Goal: Task Accomplishment & Management: Complete application form

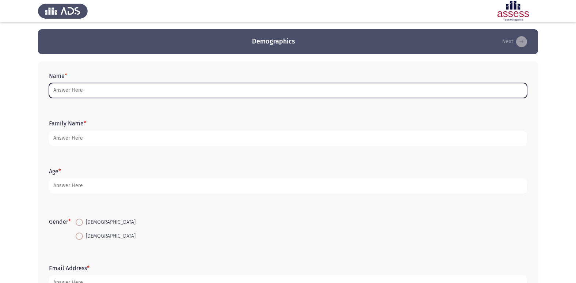
click at [196, 87] on input "Name *" at bounding box center [288, 90] width 479 height 15
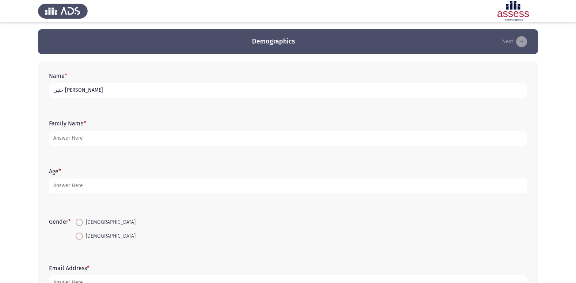
type input "حنين [PERSON_NAME]"
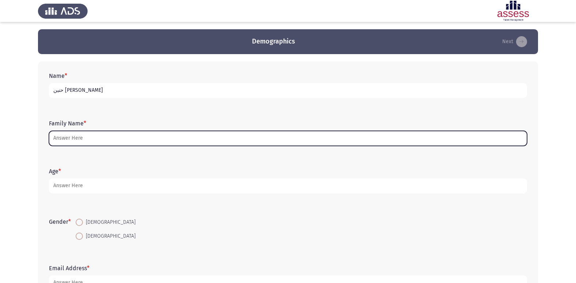
click at [220, 142] on input "Family Name *" at bounding box center [288, 138] width 479 height 15
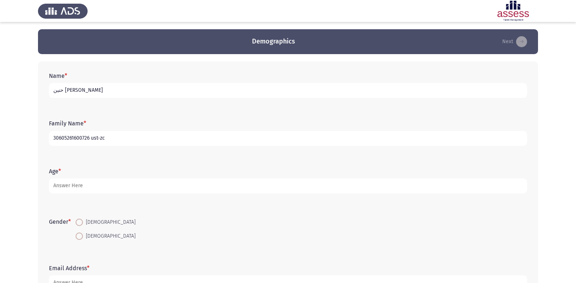
type input "30605261600726 ust-zc"
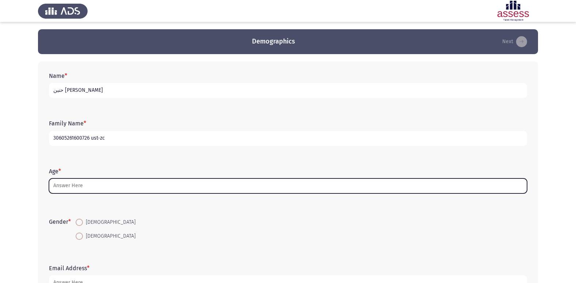
click at [118, 189] on input "Age *" at bounding box center [288, 185] width 479 height 15
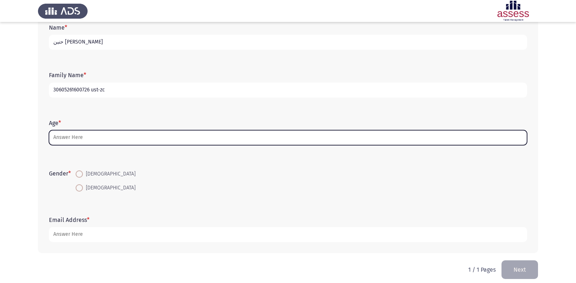
scroll to position [55, 0]
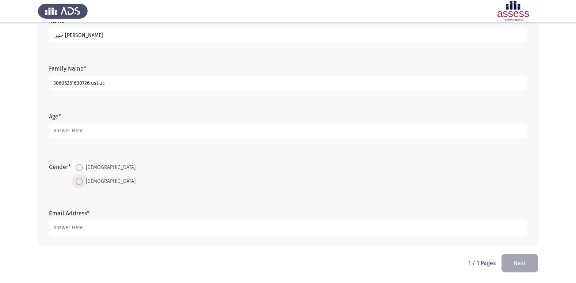
click at [81, 182] on span at bounding box center [79, 181] width 7 height 7
click at [81, 182] on input "[DEMOGRAPHIC_DATA]" at bounding box center [79, 181] width 7 height 7
radio input "true"
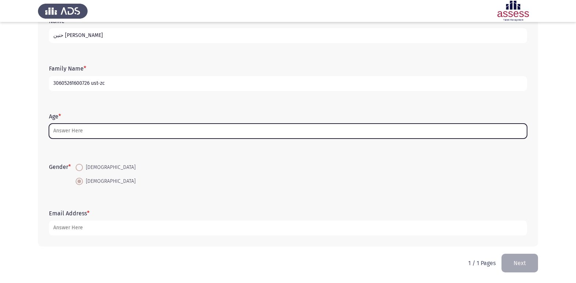
click at [95, 128] on input "Age *" at bounding box center [288, 131] width 479 height 15
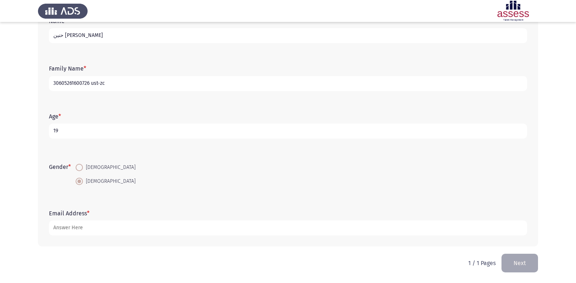
type input "19"
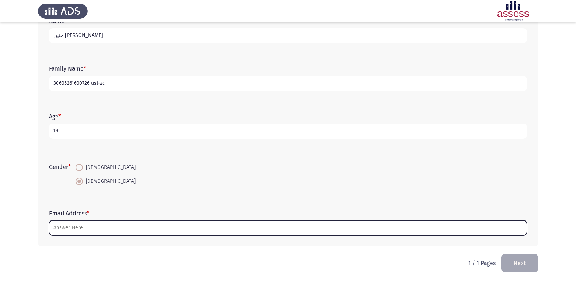
click at [92, 231] on input "Email Address *" at bounding box center [288, 227] width 479 height 15
type input "B"
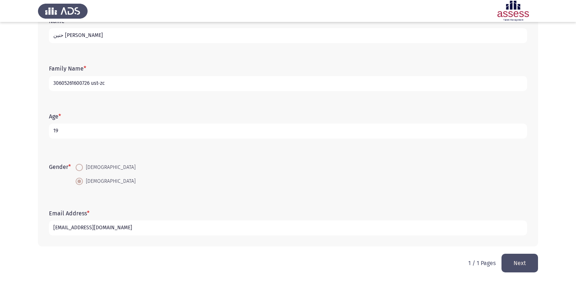
type input "[EMAIL_ADDRESS][DOMAIN_NAME]"
click at [521, 263] on button "Next" at bounding box center [520, 263] width 37 height 19
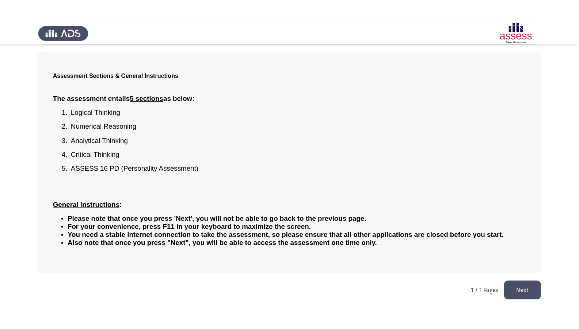
scroll to position [0, 0]
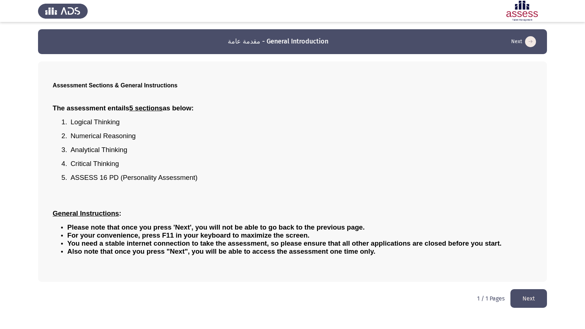
click at [519, 283] on button "Next" at bounding box center [528, 298] width 37 height 19
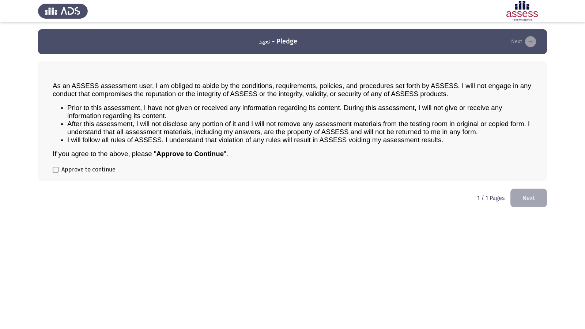
click at [55, 171] on span at bounding box center [56, 170] width 6 height 6
click at [55, 173] on input "Approve to continue" at bounding box center [55, 173] width 0 height 0
checkbox input "true"
click at [515, 198] on button "Next" at bounding box center [528, 198] width 37 height 19
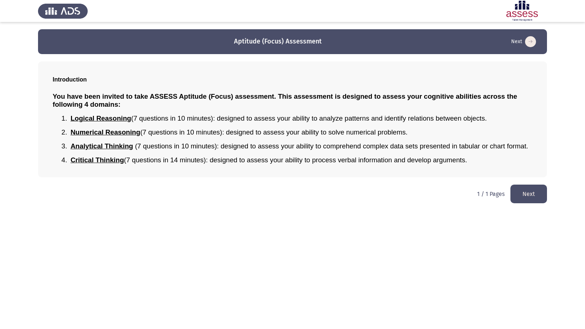
click at [522, 196] on button "Next" at bounding box center [528, 194] width 37 height 19
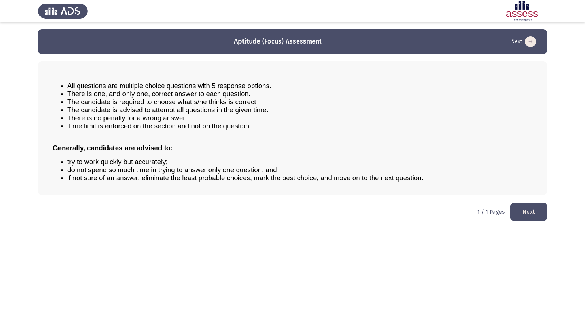
drag, startPoint x: 533, startPoint y: 211, endPoint x: 525, endPoint y: 208, distance: 8.9
click at [531, 211] on button "Next" at bounding box center [528, 212] width 37 height 19
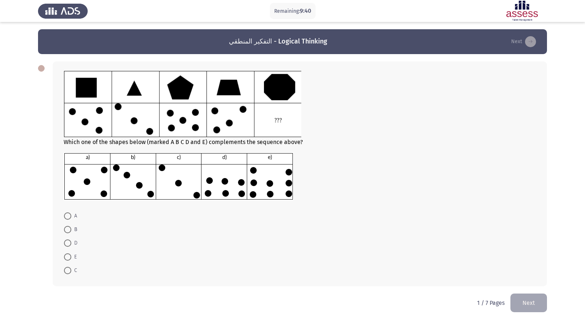
click at [71, 256] on span at bounding box center [67, 256] width 7 height 7
click at [71, 256] on input "E" at bounding box center [67, 256] width 7 height 7
radio input "true"
click at [530, 283] on button "Next" at bounding box center [528, 302] width 37 height 19
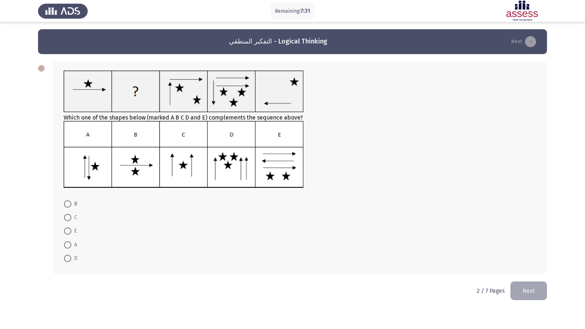
click at [65, 219] on span at bounding box center [67, 217] width 7 height 7
click at [65, 219] on input "C" at bounding box center [67, 217] width 7 height 7
radio input "true"
click at [68, 241] on span at bounding box center [67, 244] width 7 height 7
click at [68, 241] on input "A" at bounding box center [67, 244] width 7 height 7
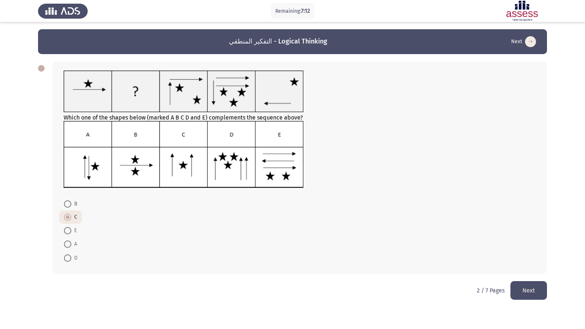
radio input "true"
click at [529, 283] on button "Next" at bounding box center [528, 290] width 37 height 19
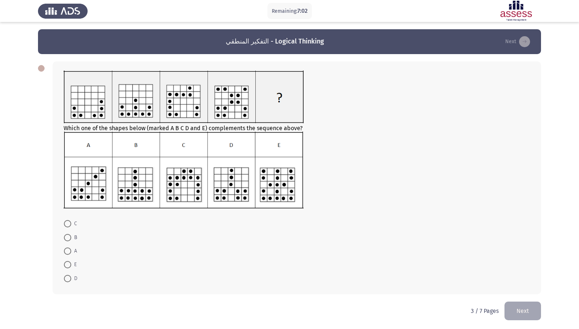
scroll to position [2, 0]
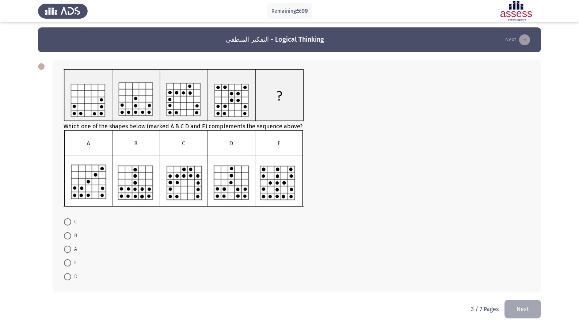
click at [68, 236] on span at bounding box center [68, 236] width 0 height 0
click at [67, 236] on input "B" at bounding box center [67, 235] width 7 height 7
radio input "true"
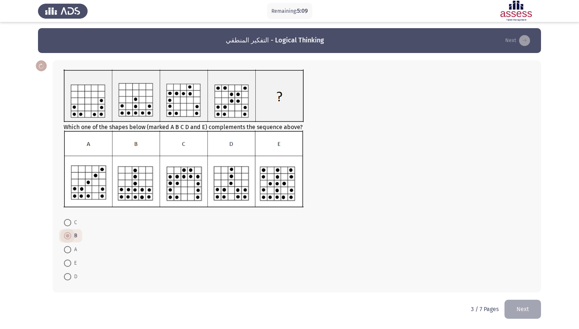
scroll to position [1, 0]
click at [71, 225] on span at bounding box center [67, 222] width 7 height 7
click at [71, 225] on input "C" at bounding box center [67, 222] width 7 height 7
radio input "true"
click at [535, 283] on button "Next" at bounding box center [523, 309] width 37 height 19
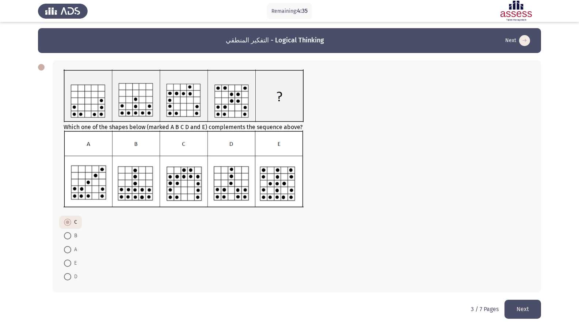
scroll to position [0, 0]
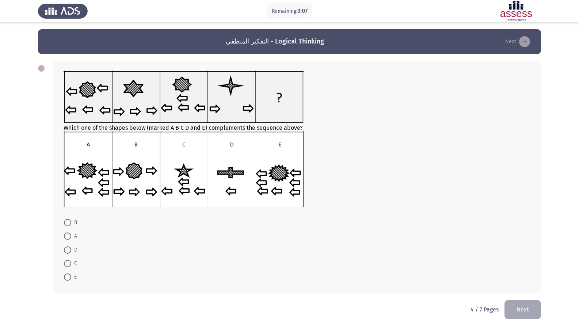
click at [67, 223] on span at bounding box center [67, 222] width 7 height 7
click at [67, 223] on input "B" at bounding box center [67, 222] width 7 height 7
radio input "true"
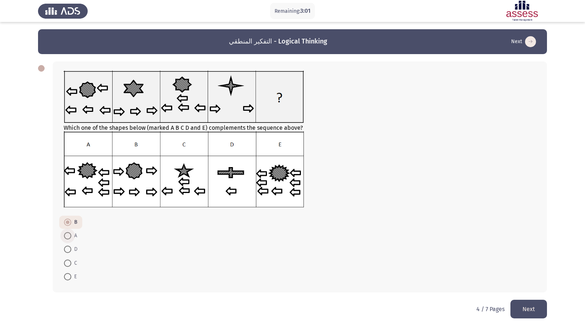
click at [70, 233] on span at bounding box center [67, 235] width 7 height 7
click at [70, 233] on input "A" at bounding box center [67, 235] width 7 height 7
radio input "true"
click at [542, 283] on button "Next" at bounding box center [528, 309] width 37 height 19
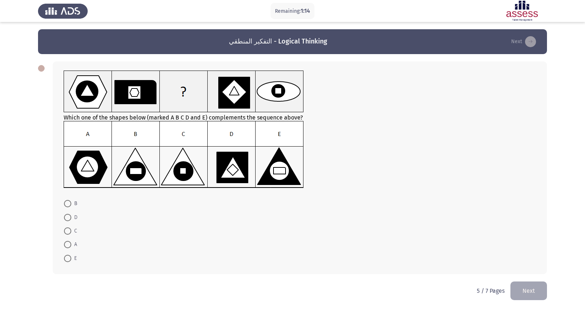
click at [66, 202] on span at bounding box center [67, 203] width 7 height 7
click at [66, 202] on input "B" at bounding box center [67, 203] width 7 height 7
radio input "true"
click at [524, 283] on button "Next" at bounding box center [528, 290] width 37 height 19
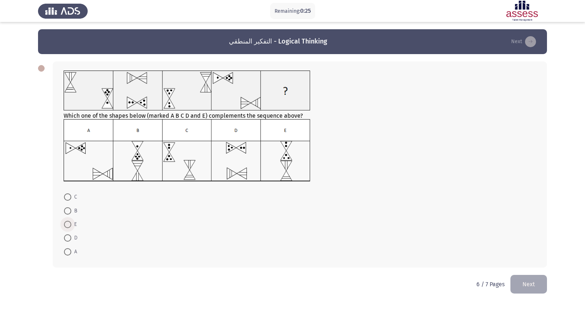
click at [67, 224] on span at bounding box center [67, 224] width 7 height 7
click at [67, 224] on input "E" at bounding box center [67, 224] width 7 height 7
radio input "true"
click at [526, 283] on button "Next" at bounding box center [528, 283] width 37 height 19
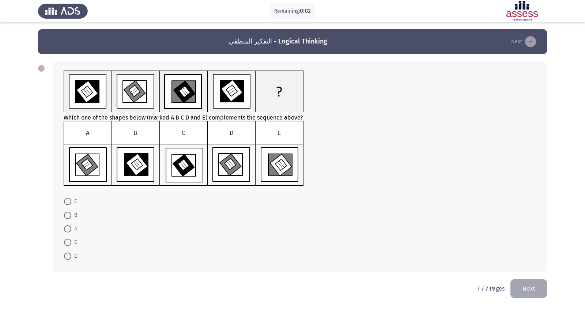
click at [65, 257] on span at bounding box center [67, 256] width 7 height 7
click at [65, 257] on input "C" at bounding box center [67, 256] width 7 height 7
radio input "true"
click at [529, 283] on button "Next" at bounding box center [528, 288] width 37 height 19
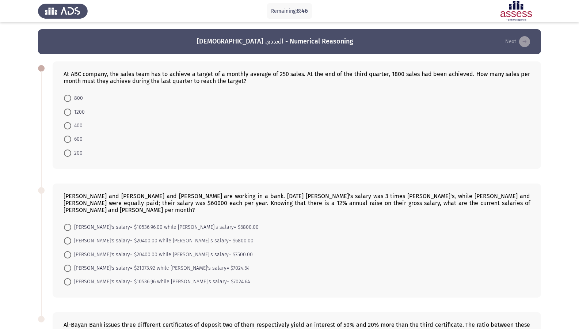
click at [68, 112] on span at bounding box center [67, 112] width 7 height 7
click at [68, 112] on input "1200" at bounding box center [67, 112] width 7 height 7
radio input "true"
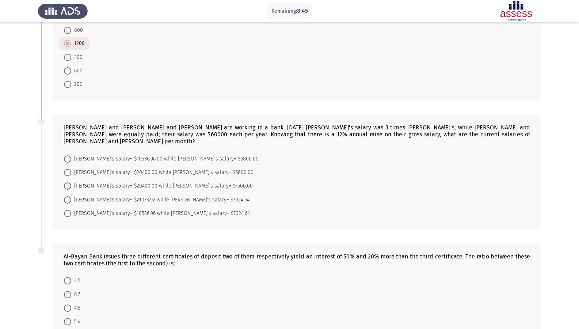
scroll to position [110, 0]
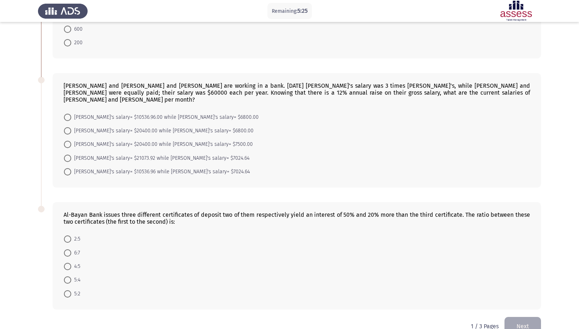
click at [66, 140] on label "[PERSON_NAME]'s salary= $20400.00 while [PERSON_NAME]'s salary= $7500.00" at bounding box center [158, 144] width 189 height 9
click at [66, 141] on input "[PERSON_NAME]'s salary= $20400.00 while [PERSON_NAME]'s salary= $7500.00" at bounding box center [67, 144] width 7 height 7
radio input "true"
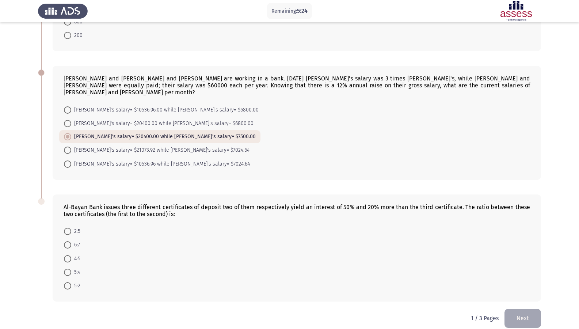
scroll to position [119, 0]
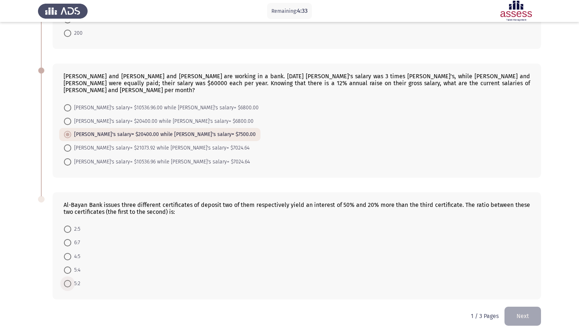
click at [70, 280] on span at bounding box center [67, 283] width 7 height 7
click at [70, 280] on input "5:2" at bounding box center [67, 283] width 7 height 7
radio input "true"
click at [537, 283] on button "Next" at bounding box center [523, 316] width 37 height 19
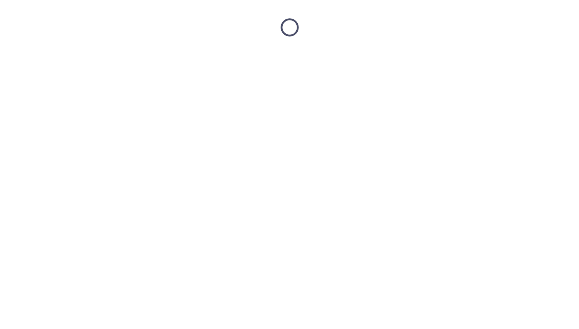
scroll to position [0, 0]
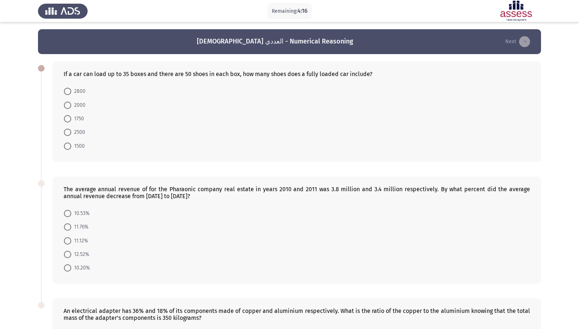
click at [69, 121] on span at bounding box center [67, 118] width 7 height 7
click at [69, 121] on input "1750" at bounding box center [67, 118] width 7 height 7
radio input "true"
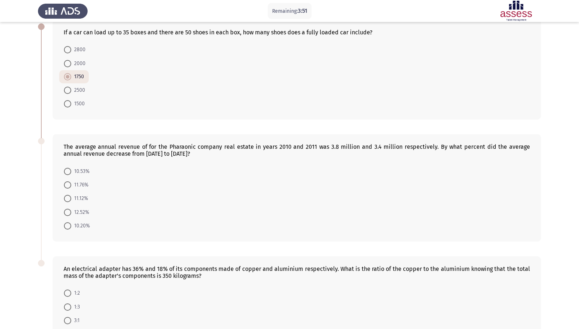
scroll to position [110, 0]
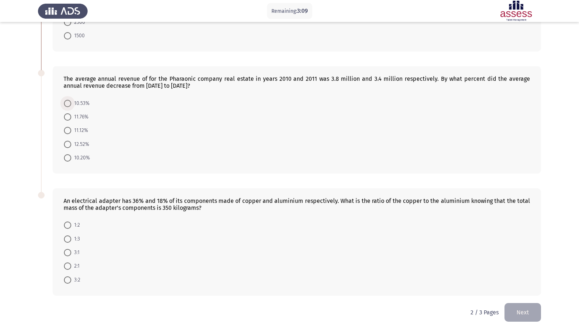
click at [66, 102] on span at bounding box center [67, 103] width 7 height 7
click at [66, 102] on input "10.53%" at bounding box center [67, 103] width 7 height 7
radio input "true"
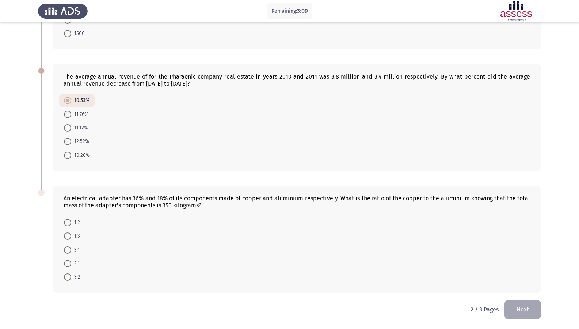
scroll to position [112, 0]
click at [66, 265] on span at bounding box center [67, 263] width 7 height 7
click at [66, 265] on input "2:1" at bounding box center [67, 263] width 7 height 7
radio input "true"
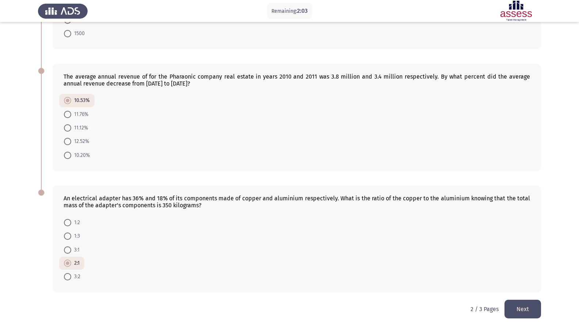
click at [522, 283] on button "Next" at bounding box center [523, 309] width 37 height 19
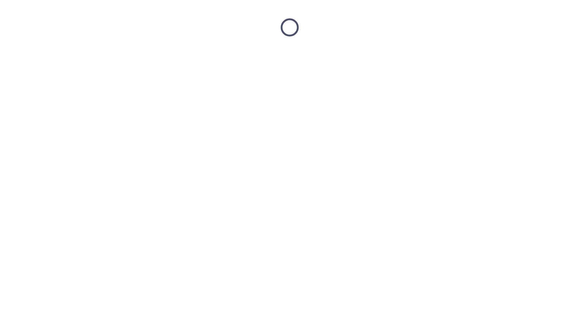
scroll to position [0, 0]
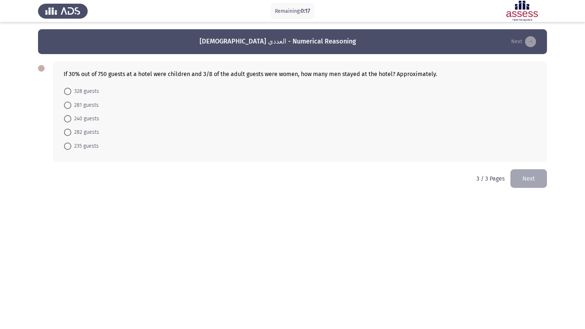
click at [71, 91] on span at bounding box center [67, 91] width 7 height 7
click at [71, 91] on input "328 guests" at bounding box center [67, 91] width 7 height 7
radio input "true"
click at [532, 179] on button "Next" at bounding box center [528, 178] width 37 height 19
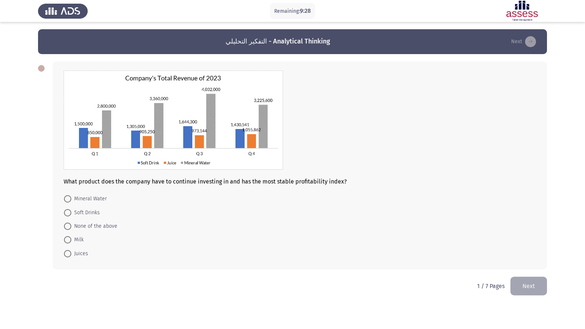
click at [69, 256] on span at bounding box center [67, 253] width 7 height 7
click at [69, 256] on input "Juices" at bounding box center [67, 253] width 7 height 7
radio input "true"
click at [522, 278] on button "Next" at bounding box center [528, 285] width 37 height 19
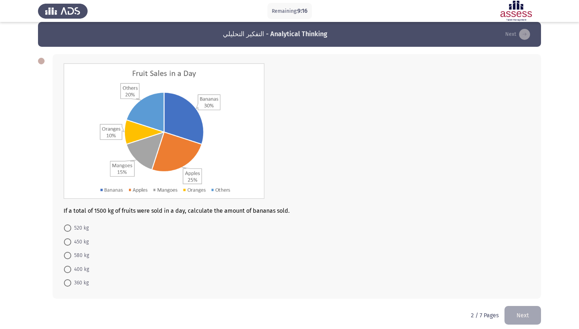
scroll to position [14, 0]
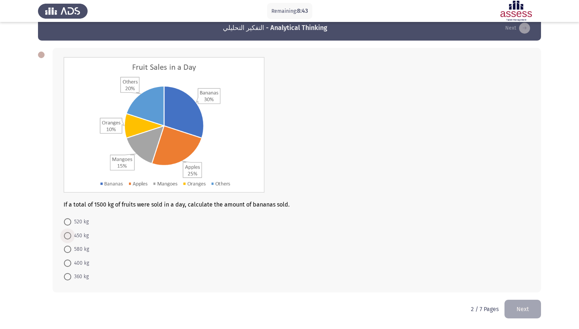
click at [75, 234] on span "450 kg" at bounding box center [80, 235] width 18 height 9
click at [71, 234] on input "450 kg" at bounding box center [67, 235] width 7 height 7
radio input "true"
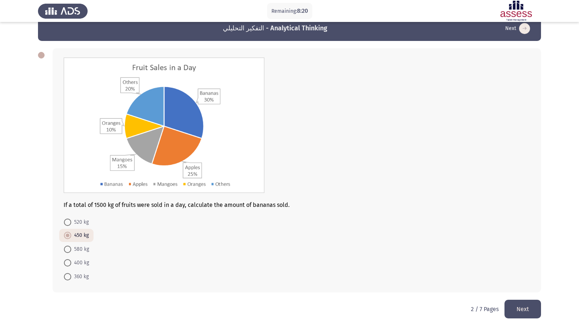
click at [516, 283] on button "Next" at bounding box center [523, 309] width 37 height 19
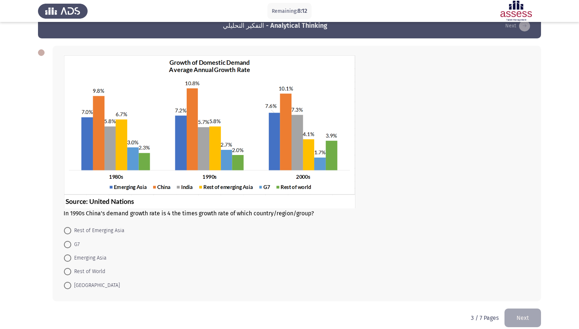
scroll to position [24, 0]
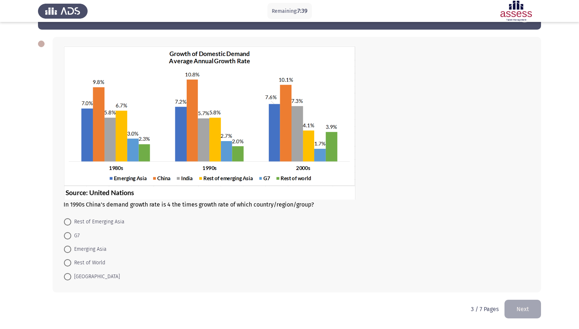
click at [66, 235] on span at bounding box center [67, 235] width 7 height 7
click at [66, 235] on input "G7" at bounding box center [67, 235] width 7 height 7
radio input "true"
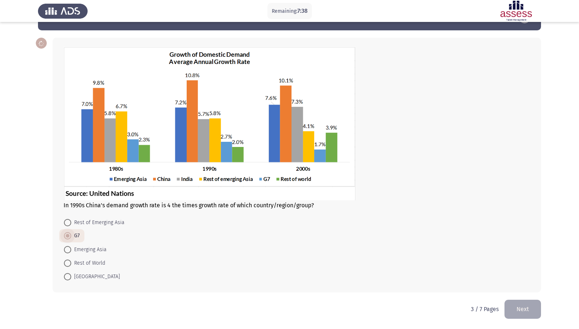
scroll to position [24, 0]
click at [69, 252] on span at bounding box center [67, 249] width 7 height 7
click at [69, 252] on input "Emerging Asia" at bounding box center [67, 249] width 7 height 7
radio input "true"
click at [69, 237] on span at bounding box center [67, 236] width 7 height 7
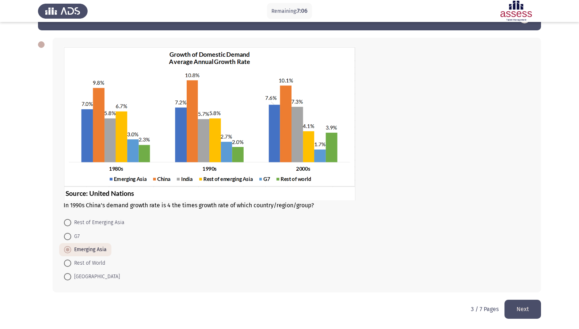
click at [69, 237] on input "G7" at bounding box center [67, 236] width 7 height 7
radio input "true"
click at [521, 283] on button "Next" at bounding box center [523, 309] width 37 height 19
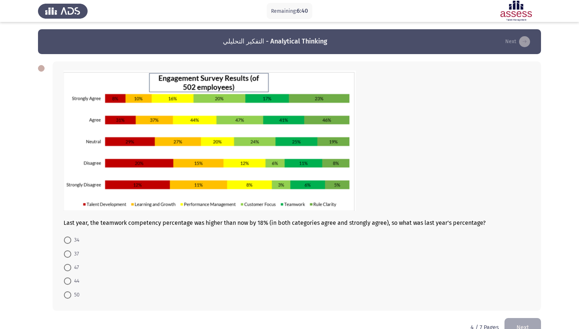
scroll to position [18, 0]
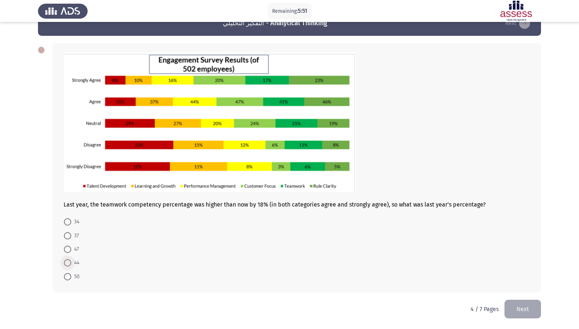
click at [67, 266] on span at bounding box center [67, 262] width 7 height 7
click at [67, 266] on input "44" at bounding box center [67, 262] width 7 height 7
radio input "true"
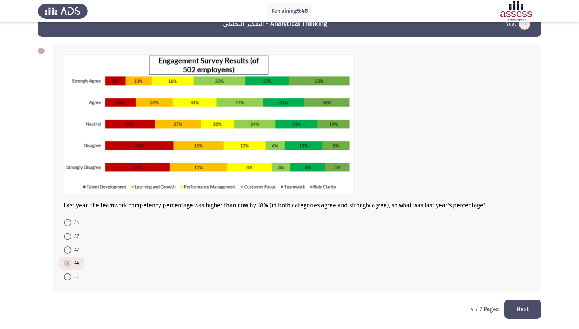
click at [523, 283] on button "Next" at bounding box center [523, 309] width 37 height 19
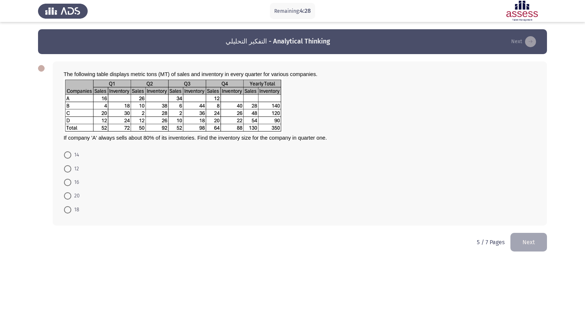
click at [68, 195] on span at bounding box center [67, 195] width 7 height 7
click at [68, 195] on input "20" at bounding box center [67, 195] width 7 height 7
radio input "true"
click at [529, 245] on button "Next" at bounding box center [528, 241] width 37 height 19
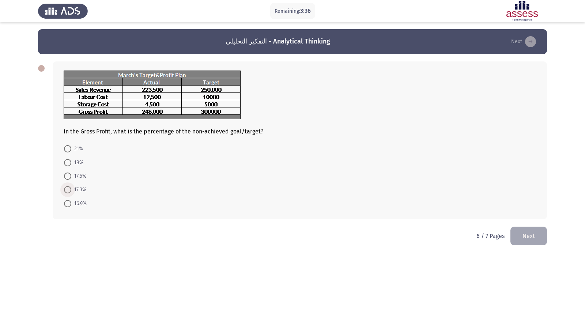
click at [68, 187] on span at bounding box center [67, 189] width 7 height 7
click at [68, 187] on input "17.3%" at bounding box center [67, 189] width 7 height 7
radio input "true"
click at [511, 233] on button "Next" at bounding box center [528, 235] width 37 height 19
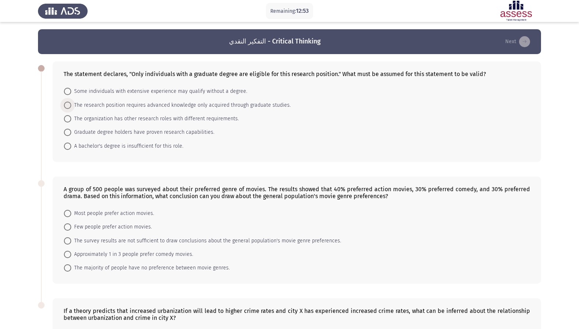
click at [67, 108] on span at bounding box center [67, 105] width 7 height 7
click at [67, 108] on input "The research position requires advanced knowledge only acquired through graduat…" at bounding box center [67, 105] width 7 height 7
radio input "true"
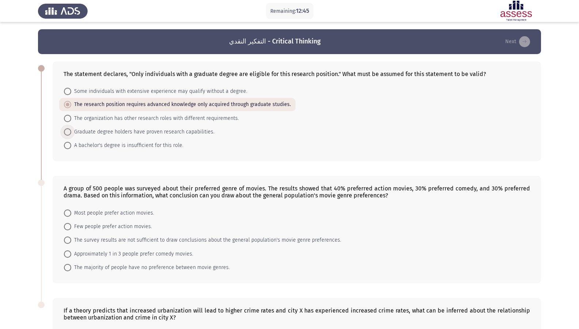
click at [70, 134] on span at bounding box center [67, 131] width 7 height 7
click at [70, 134] on input "Graduate degree holders have proven research capabilities." at bounding box center [67, 131] width 7 height 7
radio input "true"
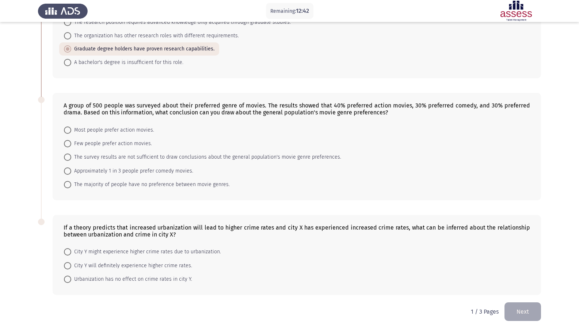
scroll to position [86, 0]
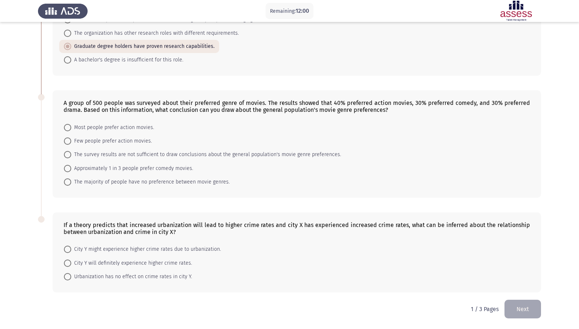
click at [68, 128] on span at bounding box center [68, 128] width 0 height 0
click at [68, 127] on input "Most people prefer action movies." at bounding box center [67, 127] width 7 height 7
radio input "true"
click at [68, 265] on span at bounding box center [67, 262] width 7 height 7
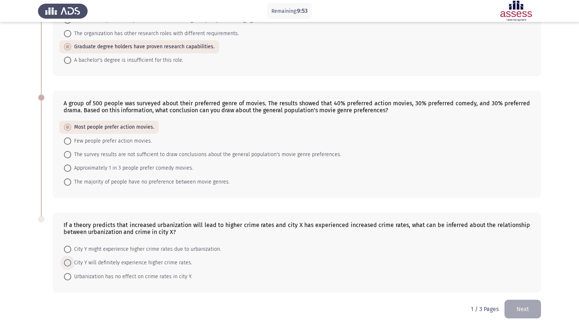
click at [68, 265] on input "City Y will definitely experience higher crime rates." at bounding box center [67, 262] width 7 height 7
radio input "true"
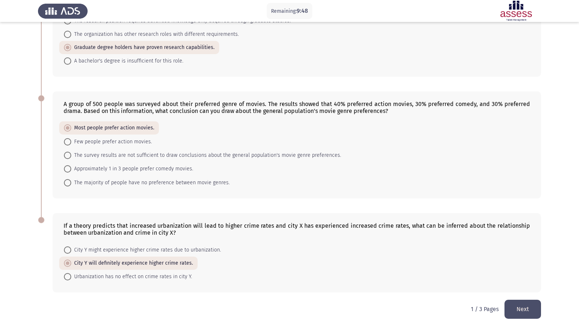
click at [536, 283] on button "Next" at bounding box center [523, 309] width 37 height 19
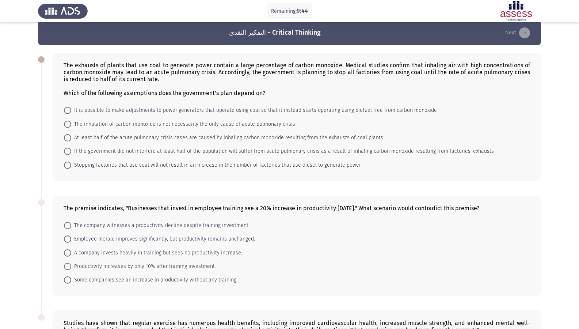
scroll to position [0, 0]
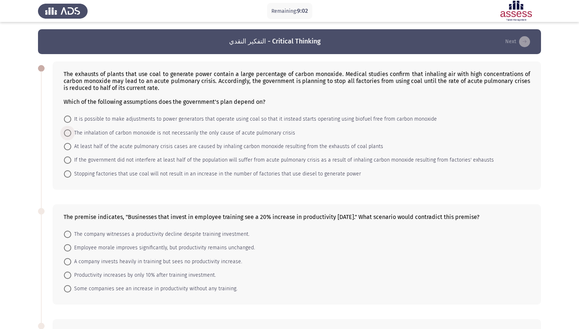
click at [69, 135] on span at bounding box center [67, 132] width 7 height 7
click at [69, 135] on input "The inhalation of carbon monoxide is not necessarily the only cause of acute pu…" at bounding box center [67, 132] width 7 height 7
radio input "true"
click at [68, 119] on span at bounding box center [67, 119] width 7 height 7
click at [68, 119] on input "It is possible to make adjustments to power generators that operate using coal …" at bounding box center [67, 119] width 7 height 7
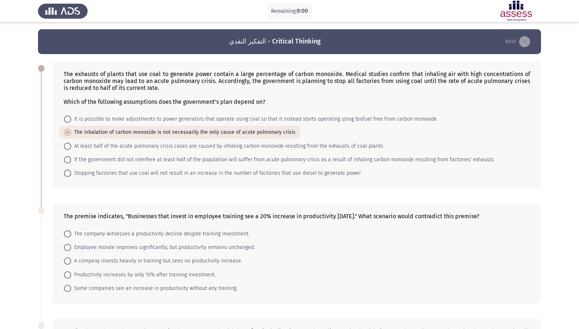
radio input "true"
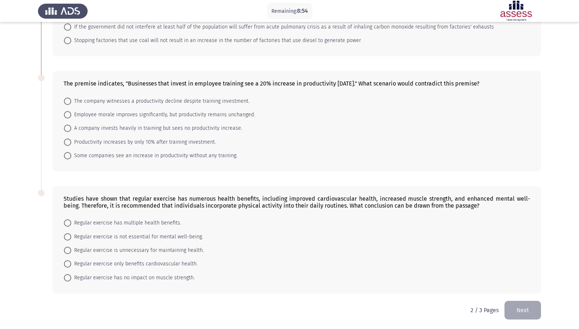
scroll to position [134, 0]
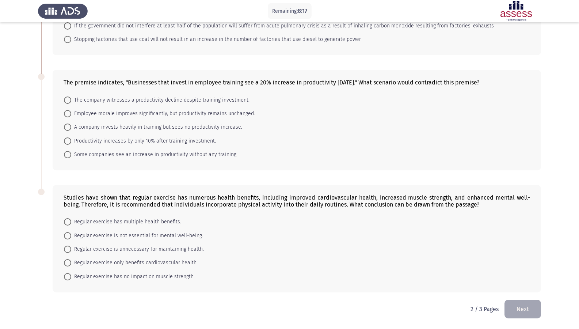
click at [68, 144] on span at bounding box center [67, 140] width 7 height 7
click at [68, 144] on input "Productivity increases by only 10% after training investment." at bounding box center [67, 140] width 7 height 7
radio input "true"
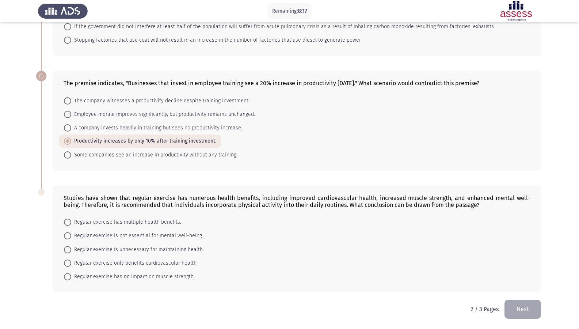
scroll to position [133, 0]
click at [69, 129] on span at bounding box center [67, 127] width 7 height 7
click at [69, 129] on input "A company invests heavily in training but sees no productivity increase." at bounding box center [67, 127] width 7 height 7
radio input "true"
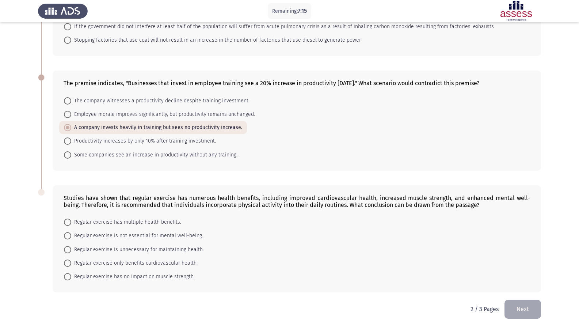
click at [65, 222] on span at bounding box center [67, 222] width 7 height 7
click at [65, 222] on input "Regular exercise has multiple health benefits." at bounding box center [67, 222] width 7 height 7
radio input "true"
click at [522, 283] on button "Next" at bounding box center [523, 309] width 37 height 19
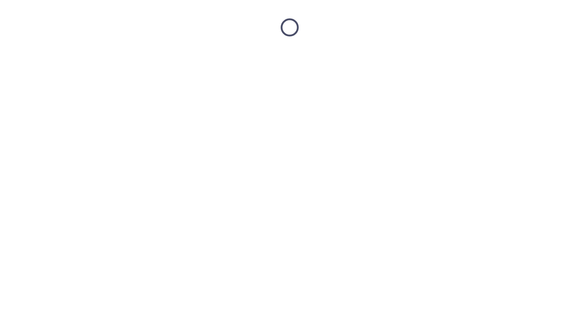
scroll to position [0, 0]
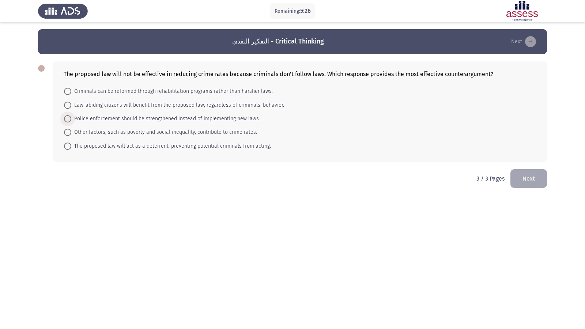
click at [70, 118] on span at bounding box center [67, 118] width 7 height 7
click at [70, 118] on input "Police enforcement should be strengthened instead of implementing new laws." at bounding box center [67, 118] width 7 height 7
radio input "true"
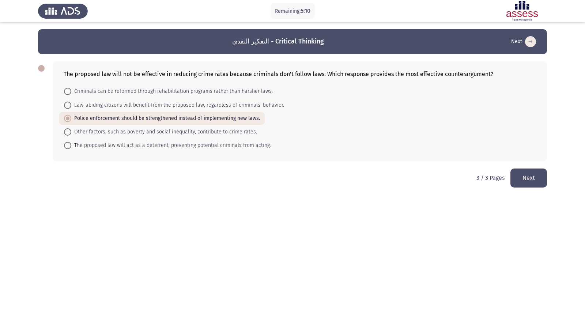
click at [519, 178] on button "Next" at bounding box center [528, 178] width 37 height 19
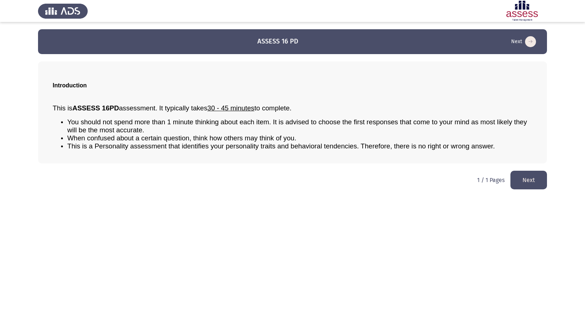
click at [503, 180] on p "1 / 1 Pages" at bounding box center [490, 180] width 27 height 7
click at [527, 178] on button "Next" at bounding box center [528, 180] width 37 height 19
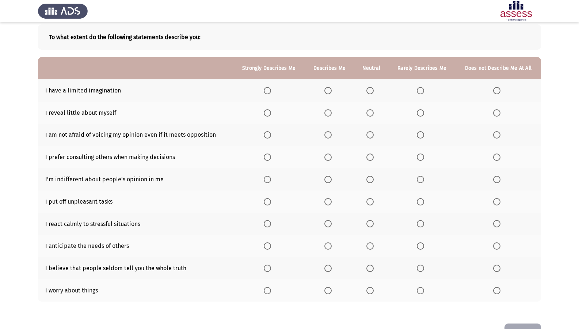
scroll to position [24, 0]
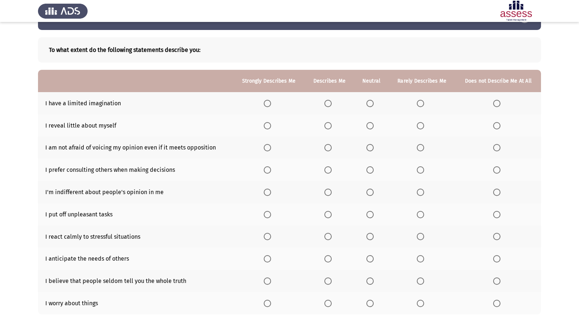
click at [499, 102] on span "Select an option" at bounding box center [497, 103] width 7 height 7
click at [499, 102] on input "Select an option" at bounding box center [497, 103] width 7 height 7
click at [326, 128] on span "Select an option" at bounding box center [328, 125] width 7 height 7
click at [326, 128] on input "Select an option" at bounding box center [328, 125] width 7 height 7
click at [265, 147] on span "Select an option" at bounding box center [267, 147] width 7 height 7
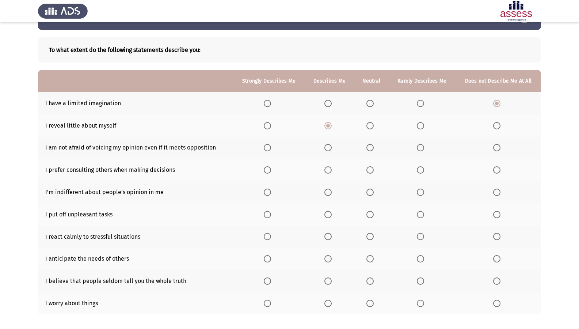
click at [265, 147] on input "Select an option" at bounding box center [267, 147] width 7 height 7
click at [370, 170] on span "Select an option" at bounding box center [370, 169] width 7 height 7
click at [370, 170] on input "Select an option" at bounding box center [370, 169] width 7 height 7
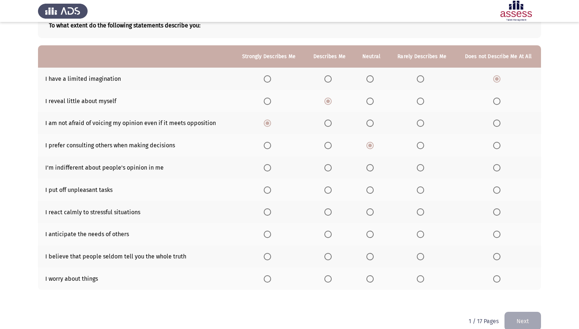
scroll to position [61, 0]
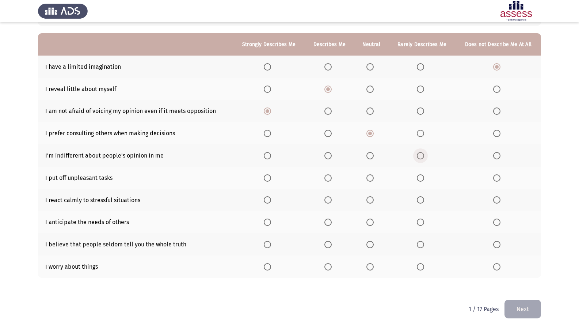
click at [426, 156] on label "Select an option" at bounding box center [422, 155] width 10 height 7
click at [424, 156] on input "Select an option" at bounding box center [420, 155] width 7 height 7
click at [373, 181] on span "Select an option" at bounding box center [370, 177] width 7 height 7
click at [373, 181] on input "Select an option" at bounding box center [370, 177] width 7 height 7
click at [371, 201] on span "Select an option" at bounding box center [370, 199] width 7 height 7
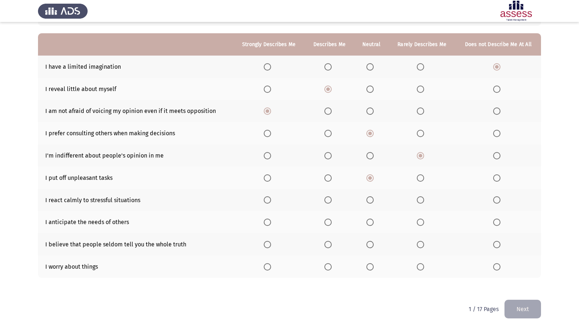
click at [371, 201] on input "Select an option" at bounding box center [370, 199] width 7 height 7
click at [422, 221] on span "Select an option" at bounding box center [420, 222] width 7 height 7
click at [422, 221] on input "Select an option" at bounding box center [420, 222] width 7 height 7
click at [368, 225] on span "Select an option" at bounding box center [370, 222] width 7 height 7
click at [368, 225] on input "Select an option" at bounding box center [370, 222] width 7 height 7
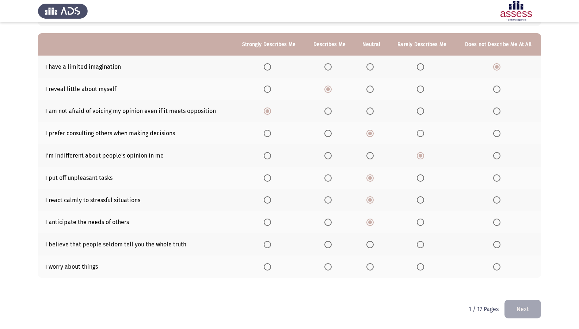
click at [326, 201] on span "Select an option" at bounding box center [328, 199] width 7 height 7
click at [326, 201] on input "Select an option" at bounding box center [328, 199] width 7 height 7
click at [331, 243] on span "Select an option" at bounding box center [328, 244] width 7 height 7
click at [331, 243] on input "Select an option" at bounding box center [328, 244] width 7 height 7
click at [370, 265] on span "Select an option" at bounding box center [370, 266] width 7 height 7
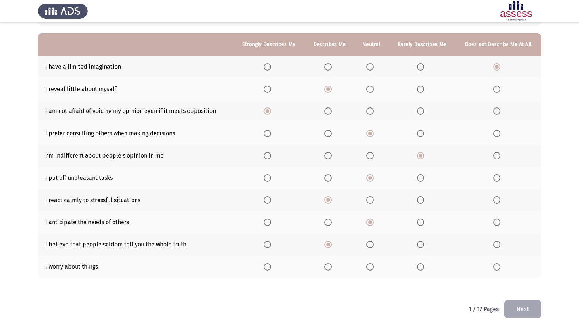
click at [370, 265] on input "Select an option" at bounding box center [370, 266] width 7 height 7
click at [533, 283] on button "Next" at bounding box center [523, 309] width 37 height 19
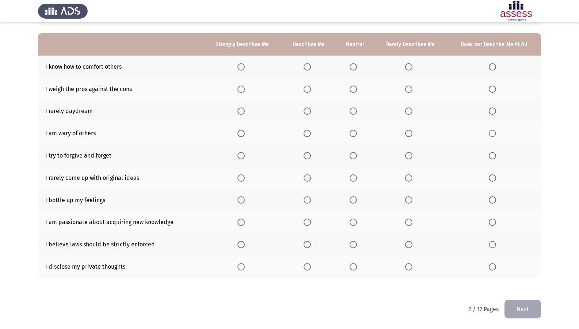
click at [244, 67] on span "Select an option" at bounding box center [241, 66] width 7 height 7
click at [244, 67] on input "Select an option" at bounding box center [241, 66] width 7 height 7
click at [238, 90] on span "Select an option" at bounding box center [241, 89] width 7 height 7
click at [238, 90] on input "Select an option" at bounding box center [241, 89] width 7 height 7
click at [354, 112] on span "Select an option" at bounding box center [353, 110] width 7 height 7
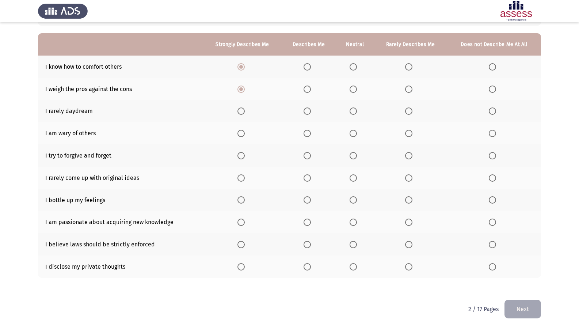
click at [354, 112] on input "Select an option" at bounding box center [353, 110] width 7 height 7
click at [305, 130] on span "Select an option" at bounding box center [307, 133] width 7 height 7
click at [305, 130] on input "Select an option" at bounding box center [307, 133] width 7 height 7
click at [243, 133] on span "Select an option" at bounding box center [241, 133] width 7 height 7
click at [243, 133] on input "Select an option" at bounding box center [241, 133] width 7 height 7
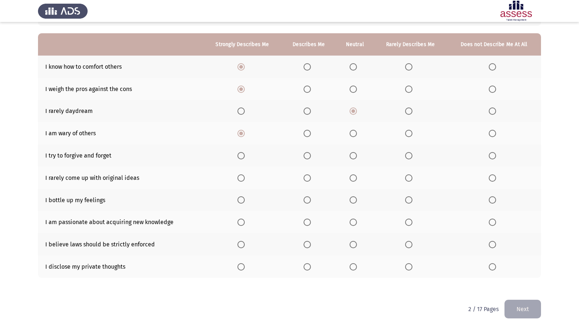
click at [407, 154] on span "Select an option" at bounding box center [408, 155] width 7 height 7
click at [407, 154] on input "Select an option" at bounding box center [408, 155] width 7 height 7
click at [411, 179] on span "Select an option" at bounding box center [408, 177] width 7 height 7
click at [411, 179] on input "Select an option" at bounding box center [408, 177] width 7 height 7
click at [310, 178] on span "Select an option" at bounding box center [307, 177] width 7 height 7
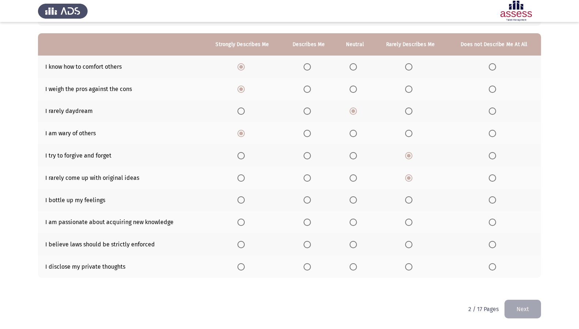
click at [310, 178] on input "Select an option" at bounding box center [307, 177] width 7 height 7
click at [352, 197] on span "Select an option" at bounding box center [353, 199] width 7 height 7
click at [352, 197] on input "Select an option" at bounding box center [353, 199] width 7 height 7
click at [239, 222] on span "Select an option" at bounding box center [241, 222] width 7 height 7
click at [239, 222] on input "Select an option" at bounding box center [241, 222] width 7 height 7
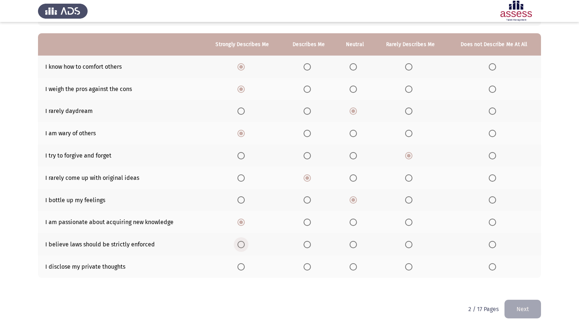
click at [241, 241] on span "Select an option" at bounding box center [241, 244] width 7 height 7
click at [241, 241] on input "Select an option" at bounding box center [241, 244] width 7 height 7
click at [312, 266] on label "Select an option" at bounding box center [309, 266] width 10 height 7
click at [311, 266] on input "Select an option" at bounding box center [307, 266] width 7 height 7
click at [352, 267] on span "Select an option" at bounding box center [353, 266] width 7 height 7
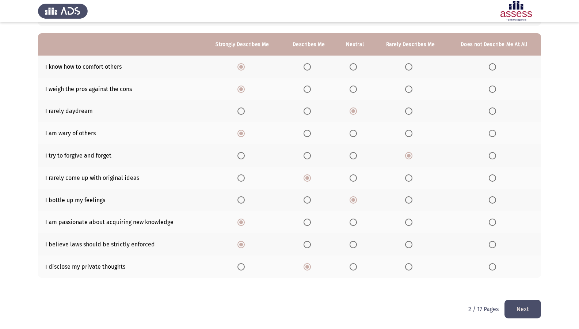
click at [352, 267] on input "Select an option" at bounding box center [353, 266] width 7 height 7
click at [519, 283] on button "Next" at bounding box center [523, 309] width 37 height 19
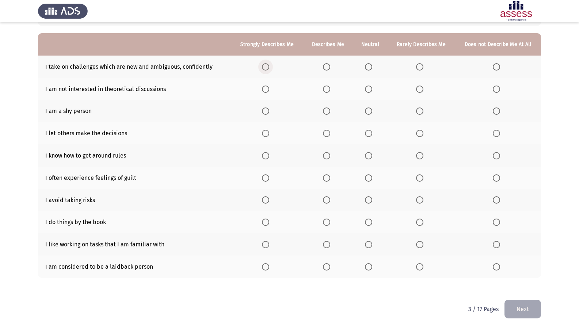
click at [267, 68] on span "Select an option" at bounding box center [265, 66] width 7 height 7
click at [267, 68] on input "Select an option" at bounding box center [265, 66] width 7 height 7
click at [423, 87] on span "Select an option" at bounding box center [419, 89] width 7 height 7
click at [423, 87] on input "Select an option" at bounding box center [419, 89] width 7 height 7
click at [495, 113] on span "Select an option" at bounding box center [496, 110] width 7 height 7
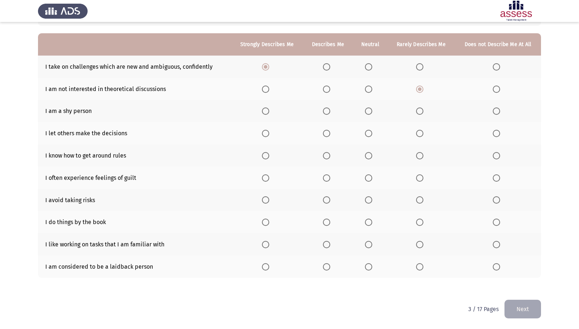
click at [495, 113] on input "Select an option" at bounding box center [496, 110] width 7 height 7
click at [491, 136] on th at bounding box center [498, 133] width 86 height 22
click at [495, 134] on span "Select an option" at bounding box center [496, 133] width 7 height 7
click at [495, 134] on input "Select an option" at bounding box center [496, 133] width 7 height 7
click at [266, 156] on span "Select an option" at bounding box center [266, 156] width 0 height 0
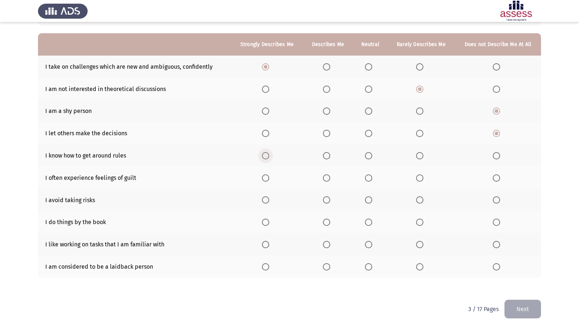
click at [267, 156] on input "Select an option" at bounding box center [265, 155] width 7 height 7
click at [370, 176] on span "Select an option" at bounding box center [368, 177] width 7 height 7
click at [370, 176] on input "Select an option" at bounding box center [368, 177] width 7 height 7
click at [326, 177] on span "Select an option" at bounding box center [326, 177] width 7 height 7
click at [326, 177] on input "Select an option" at bounding box center [326, 177] width 7 height 7
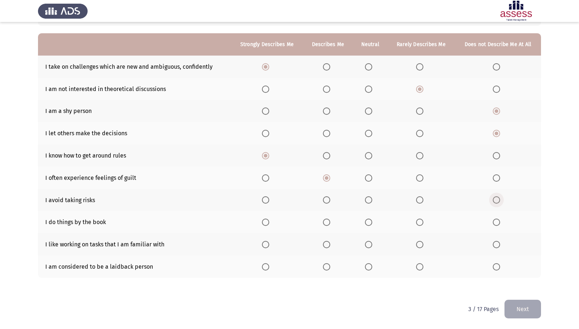
click at [500, 201] on span "Select an option" at bounding box center [496, 199] width 7 height 7
click at [500, 201] on input "Select an option" at bounding box center [496, 199] width 7 height 7
click at [370, 224] on span "Select an option" at bounding box center [368, 222] width 7 height 7
click at [370, 224] on input "Select an option" at bounding box center [368, 222] width 7 height 7
click at [419, 223] on span "Select an option" at bounding box center [419, 222] width 7 height 7
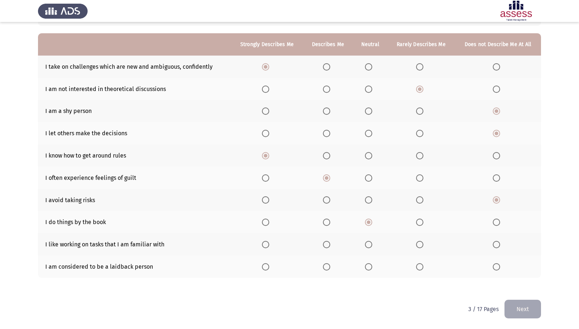
click at [419, 223] on input "Select an option" at bounding box center [419, 222] width 7 height 7
click at [367, 242] on span "Select an option" at bounding box center [368, 244] width 7 height 7
click at [367, 242] on input "Select an option" at bounding box center [368, 244] width 7 height 7
click at [326, 267] on span "Select an option" at bounding box center [326, 266] width 7 height 7
click at [326, 267] on input "Select an option" at bounding box center [326, 266] width 7 height 7
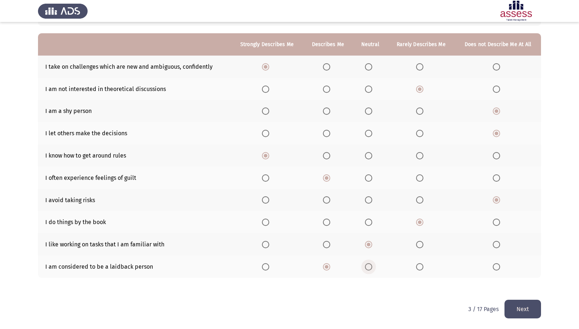
click at [372, 268] on span "Select an option" at bounding box center [368, 266] width 7 height 7
click at [372, 268] on input "Select an option" at bounding box center [368, 266] width 7 height 7
click at [533, 283] on button "Next" at bounding box center [523, 309] width 37 height 19
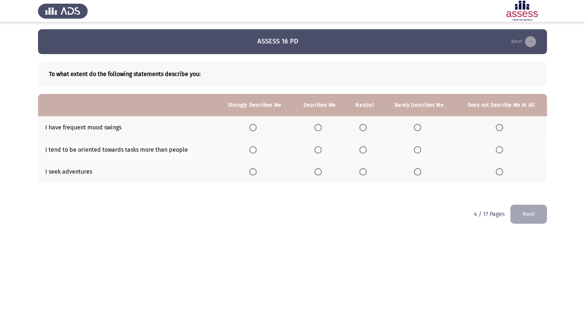
click at [417, 129] on span "Select an option" at bounding box center [417, 127] width 7 height 7
click at [417, 129] on input "Select an option" at bounding box center [417, 127] width 7 height 7
click at [362, 153] on span "Select an option" at bounding box center [362, 149] width 7 height 7
click at [362, 153] on input "Select an option" at bounding box center [362, 149] width 7 height 7
click at [259, 170] on label "Select an option" at bounding box center [254, 171] width 10 height 7
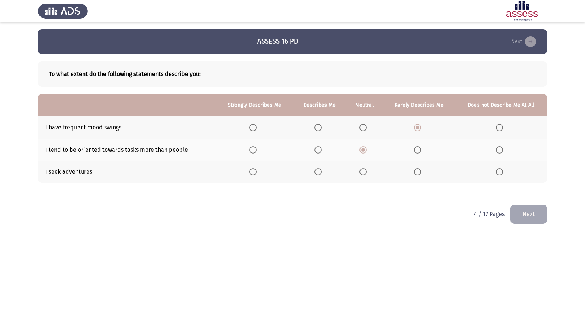
click at [257, 170] on input "Select an option" at bounding box center [252, 171] width 7 height 7
click at [529, 216] on button "Next" at bounding box center [528, 214] width 37 height 19
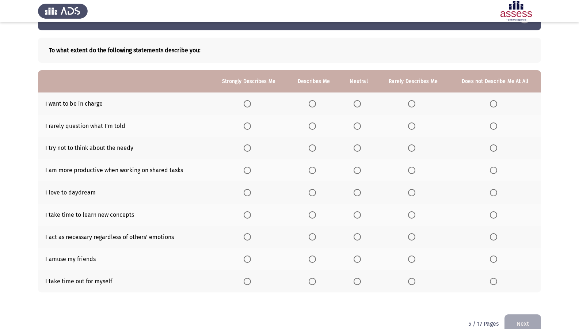
scroll to position [38, 0]
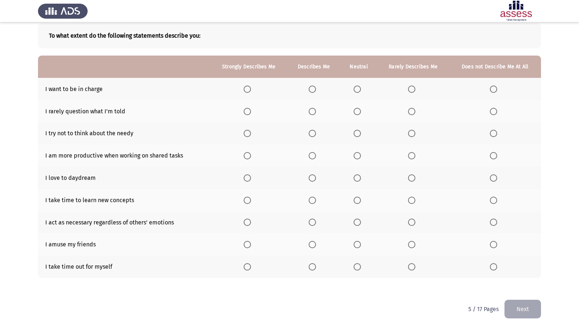
click at [316, 90] on span "Select an option" at bounding box center [312, 89] width 7 height 7
click at [316, 90] on input "Select an option" at bounding box center [312, 89] width 7 height 7
click at [312, 112] on span "Select an option" at bounding box center [312, 111] width 7 height 7
click at [312, 112] on input "Select an option" at bounding box center [312, 111] width 7 height 7
click at [491, 132] on span "Select an option" at bounding box center [493, 133] width 7 height 7
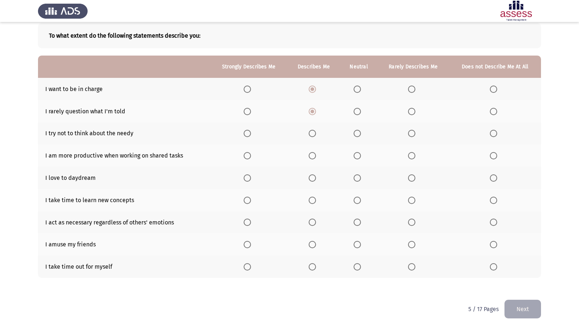
click at [491, 132] on input "Select an option" at bounding box center [493, 133] width 7 height 7
click at [250, 154] on span "Select an option" at bounding box center [247, 155] width 7 height 7
click at [250, 154] on input "Select an option" at bounding box center [247, 155] width 7 height 7
click at [356, 181] on span "Select an option" at bounding box center [357, 177] width 7 height 7
click at [356, 181] on input "Select an option" at bounding box center [357, 177] width 7 height 7
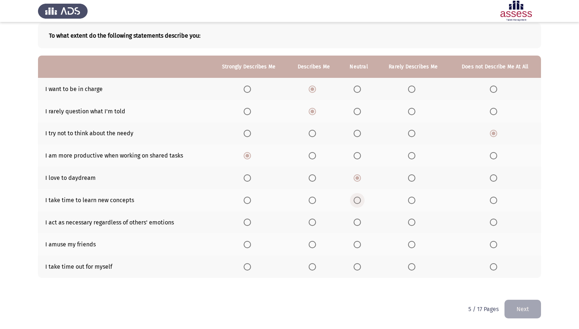
click at [359, 200] on span "Select an option" at bounding box center [357, 200] width 7 height 7
click at [359, 200] on input "Select an option" at bounding box center [357, 200] width 7 height 7
click at [415, 219] on span "Select an option" at bounding box center [411, 222] width 7 height 7
click at [415, 219] on input "Select an option" at bounding box center [411, 222] width 7 height 7
click at [311, 246] on span "Select an option" at bounding box center [312, 244] width 7 height 7
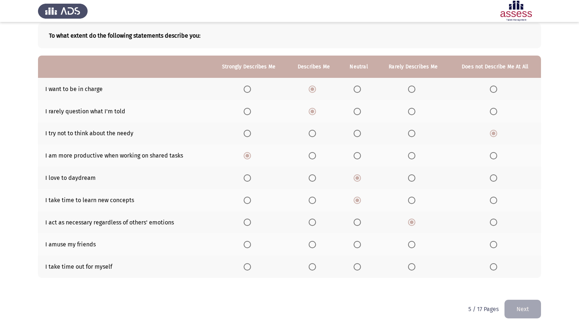
click at [311, 246] on input "Select an option" at bounding box center [312, 244] width 7 height 7
click at [250, 270] on span "Select an option" at bounding box center [247, 266] width 7 height 7
click at [250, 270] on input "Select an option" at bounding box center [247, 266] width 7 height 7
click at [533, 283] on button "Next" at bounding box center [523, 309] width 37 height 19
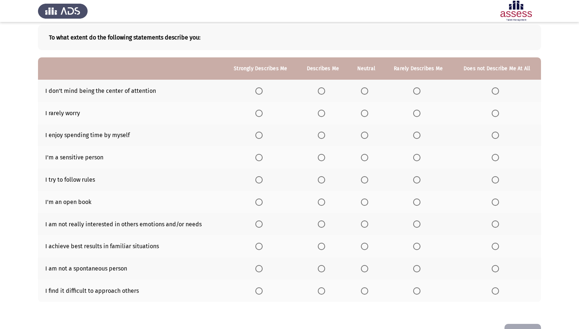
scroll to position [61, 0]
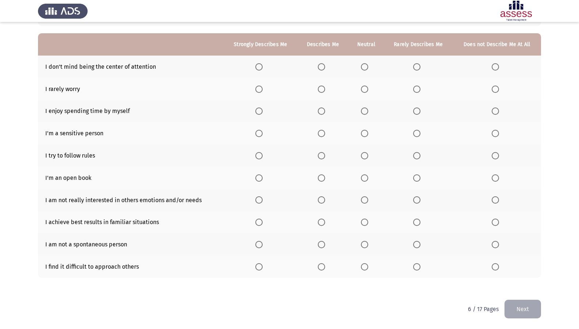
click at [322, 68] on span "Select an option" at bounding box center [321, 66] width 7 height 7
click at [322, 68] on input "Select an option" at bounding box center [321, 66] width 7 height 7
click at [368, 91] on span "Select an option" at bounding box center [364, 89] width 7 height 7
click at [368, 91] on input "Select an option" at bounding box center [364, 89] width 7 height 7
click at [262, 113] on span "Select an option" at bounding box center [259, 110] width 7 height 7
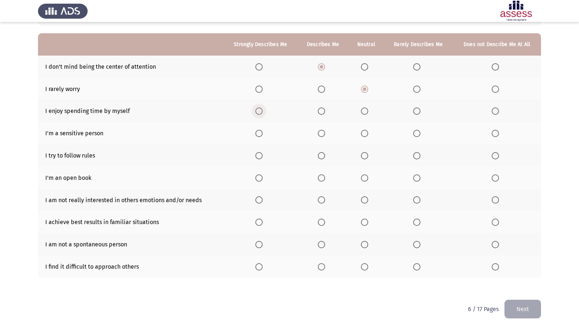
click at [262, 113] on input "Select an option" at bounding box center [259, 110] width 7 height 7
click at [417, 133] on span "Select an option" at bounding box center [416, 133] width 7 height 7
click at [417, 133] on input "Select an option" at bounding box center [416, 133] width 7 height 7
click at [322, 157] on span "Select an option" at bounding box center [321, 155] width 7 height 7
click at [322, 157] on input "Select an option" at bounding box center [321, 155] width 7 height 7
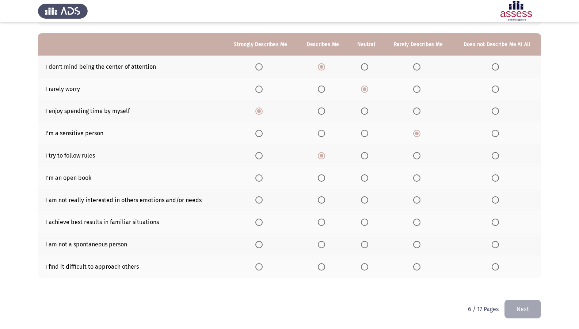
click at [490, 177] on th at bounding box center [497, 178] width 88 height 22
click at [491, 178] on th at bounding box center [497, 178] width 88 height 22
click at [493, 179] on span "Select an option" at bounding box center [495, 177] width 7 height 7
click at [493, 179] on input "Select an option" at bounding box center [495, 177] width 7 height 7
click at [418, 200] on span "Select an option" at bounding box center [416, 199] width 7 height 7
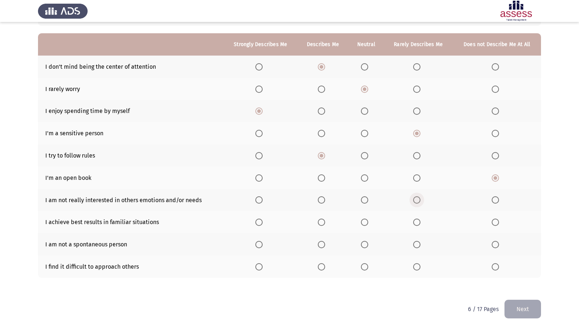
click at [418, 200] on input "Select an option" at bounding box center [416, 199] width 7 height 7
click at [495, 200] on span "Select an option" at bounding box center [495, 199] width 7 height 7
click at [495, 200] on input "Select an option" at bounding box center [495, 199] width 7 height 7
click at [263, 223] on span "Select an option" at bounding box center [259, 222] width 7 height 7
click at [263, 223] on input "Select an option" at bounding box center [259, 222] width 7 height 7
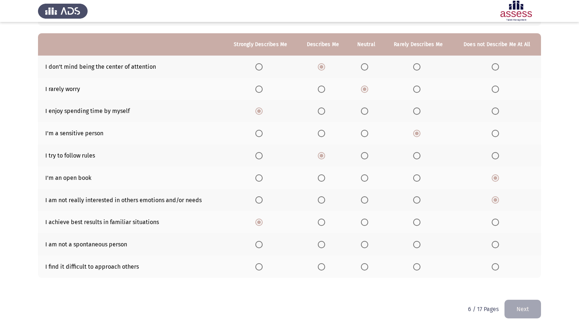
click at [367, 244] on span "Select an option" at bounding box center [364, 244] width 7 height 7
click at [367, 244] on input "Select an option" at bounding box center [364, 244] width 7 height 7
click at [496, 267] on span "Select an option" at bounding box center [496, 267] width 0 height 0
click at [496, 267] on input "Select an option" at bounding box center [495, 266] width 7 height 7
click at [518, 283] on button "Next" at bounding box center [523, 309] width 37 height 19
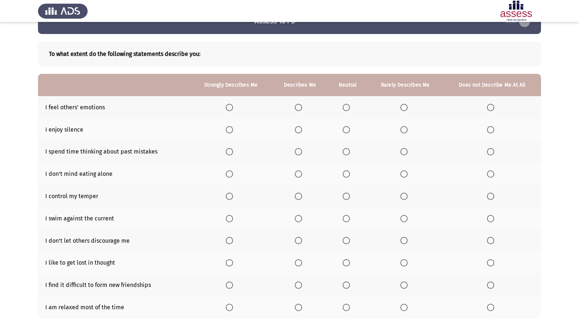
scroll to position [37, 0]
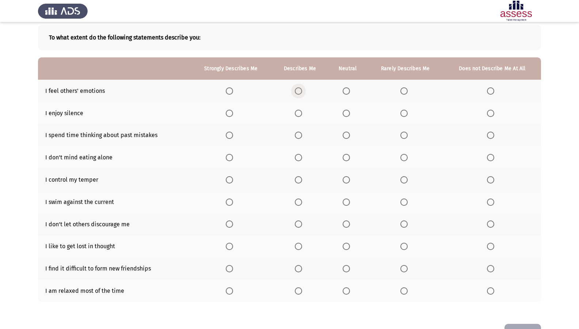
click at [302, 93] on span "Select an option" at bounding box center [298, 90] width 7 height 7
click at [302, 93] on input "Select an option" at bounding box center [298, 90] width 7 height 7
click at [230, 116] on span "Select an option" at bounding box center [229, 113] width 7 height 7
click at [230, 116] on input "Select an option" at bounding box center [229, 113] width 7 height 7
click at [344, 113] on span "Select an option" at bounding box center [346, 113] width 7 height 7
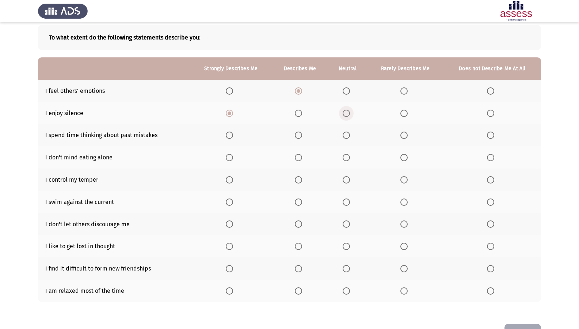
click at [344, 113] on input "Select an option" at bounding box center [346, 113] width 7 height 7
click at [299, 135] on span "Select an option" at bounding box center [298, 135] width 7 height 7
click at [299, 135] on input "Select an option" at bounding box center [298, 135] width 7 height 7
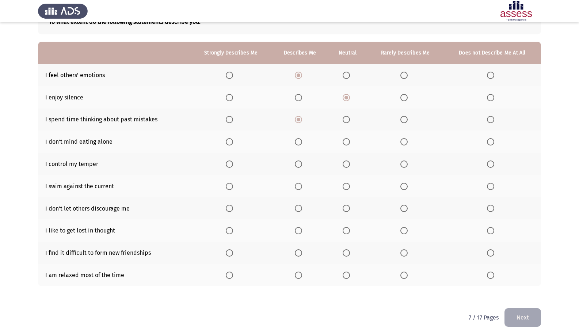
scroll to position [61, 0]
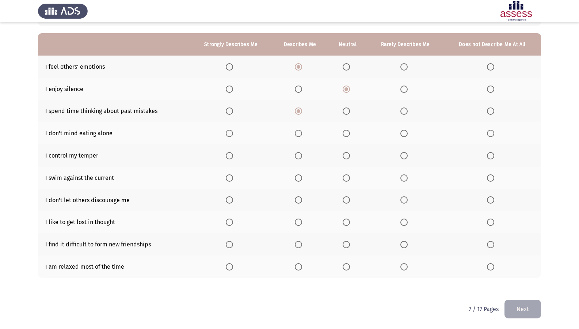
click at [302, 132] on span "Select an option" at bounding box center [298, 133] width 7 height 7
click at [302, 132] on input "Select an option" at bounding box center [298, 133] width 7 height 7
click at [229, 156] on span "Select an option" at bounding box center [229, 155] width 7 height 7
click at [229, 156] on input "Select an option" at bounding box center [229, 155] width 7 height 7
click at [350, 176] on span "Select an option" at bounding box center [346, 177] width 7 height 7
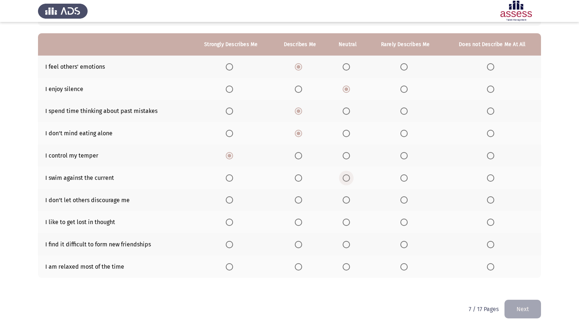
click at [350, 176] on input "Select an option" at bounding box center [346, 177] width 7 height 7
click at [302, 179] on span "Select an option" at bounding box center [298, 177] width 7 height 7
click at [302, 179] on input "Select an option" at bounding box center [298, 177] width 7 height 7
click at [231, 201] on span "Select an option" at bounding box center [229, 199] width 7 height 7
click at [231, 201] on input "Select an option" at bounding box center [229, 199] width 7 height 7
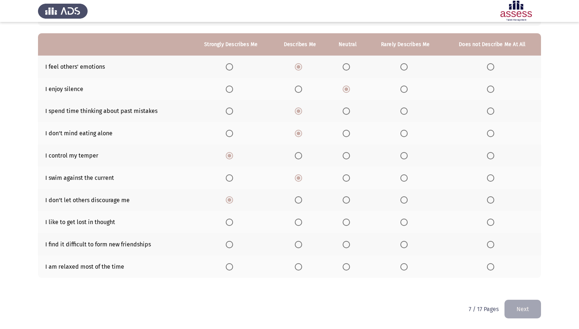
click at [232, 224] on span "Select an option" at bounding box center [229, 222] width 7 height 7
click at [232, 224] on input "Select an option" at bounding box center [229, 222] width 7 height 7
click at [492, 248] on span "Select an option" at bounding box center [490, 244] width 7 height 7
click at [492, 248] on input "Select an option" at bounding box center [490, 244] width 7 height 7
click at [299, 269] on span "Select an option" at bounding box center [298, 266] width 7 height 7
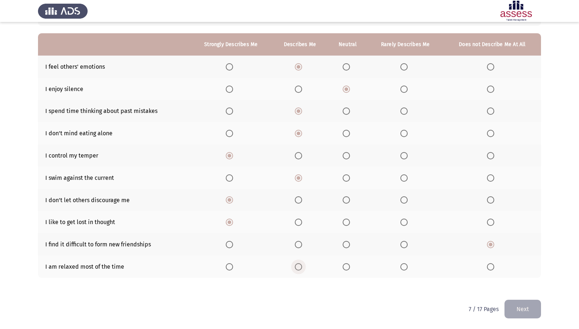
click at [299, 269] on input "Select an option" at bounding box center [298, 266] width 7 height 7
click at [521, 283] on button "Next" at bounding box center [523, 309] width 37 height 19
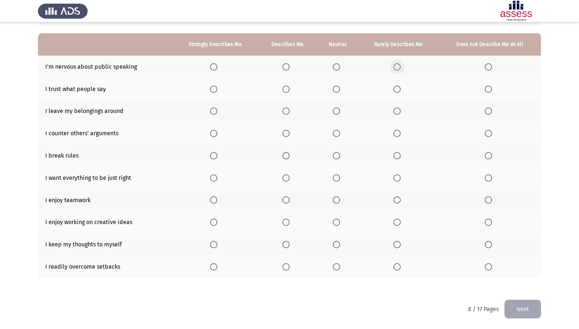
click at [400, 65] on span "Select an option" at bounding box center [397, 66] width 7 height 7
click at [400, 65] on input "Select an option" at bounding box center [397, 66] width 7 height 7
click at [335, 88] on span "Select an option" at bounding box center [336, 89] width 7 height 7
click at [335, 88] on input "Select an option" at bounding box center [336, 89] width 7 height 7
click at [399, 111] on span "Select an option" at bounding box center [397, 110] width 7 height 7
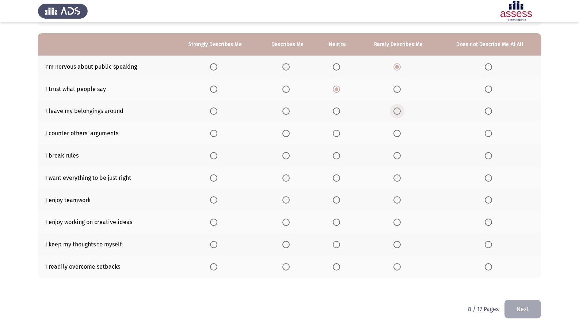
click at [399, 111] on input "Select an option" at bounding box center [397, 110] width 7 height 7
click at [337, 132] on span "Select an option" at bounding box center [336, 133] width 7 height 7
click at [337, 132] on input "Select an option" at bounding box center [336, 133] width 7 height 7
click at [395, 158] on span "Select an option" at bounding box center [397, 155] width 7 height 7
click at [395, 158] on input "Select an option" at bounding box center [397, 155] width 7 height 7
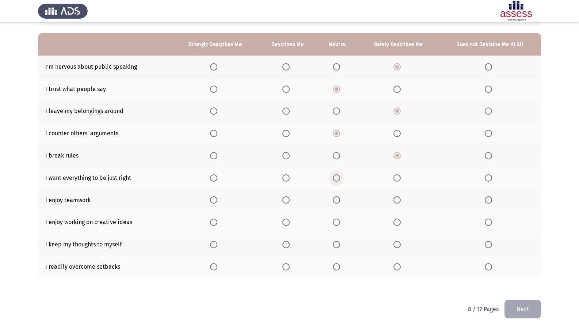
click at [337, 178] on span "Select an option" at bounding box center [337, 178] width 0 height 0
click at [337, 178] on input "Select an option" at bounding box center [336, 177] width 7 height 7
click at [213, 198] on span "Select an option" at bounding box center [213, 199] width 7 height 7
click at [213, 198] on input "Select an option" at bounding box center [213, 199] width 7 height 7
click at [216, 222] on span "Select an option" at bounding box center [213, 222] width 7 height 7
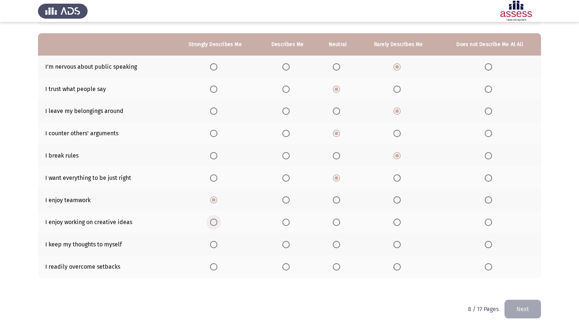
click at [216, 222] on input "Select an option" at bounding box center [213, 222] width 7 height 7
click at [398, 243] on span "Select an option" at bounding box center [397, 244] width 7 height 7
click at [398, 243] on input "Select an option" at bounding box center [397, 244] width 7 height 7
click at [335, 268] on span "Select an option" at bounding box center [336, 266] width 7 height 7
click at [335, 268] on input "Select an option" at bounding box center [336, 266] width 7 height 7
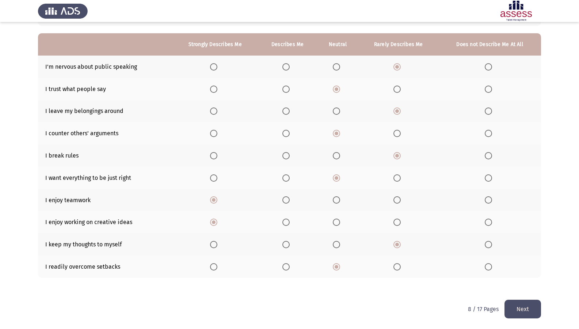
click at [288, 266] on span "Select an option" at bounding box center [286, 266] width 7 height 7
click at [288, 266] on input "Select an option" at bounding box center [286, 266] width 7 height 7
click at [516, 283] on button "Next" at bounding box center [523, 309] width 37 height 19
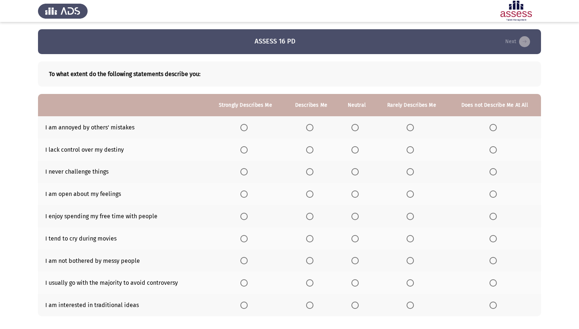
scroll to position [38, 0]
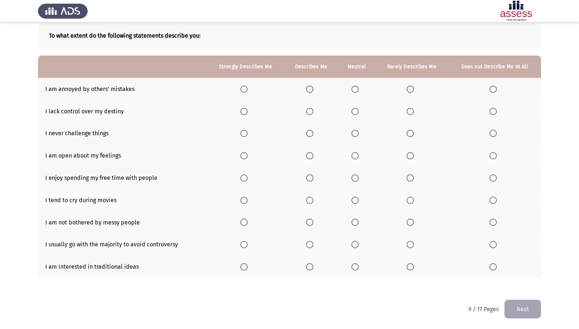
click at [313, 88] on span "Select an option" at bounding box center [309, 89] width 7 height 7
click at [313, 88] on input "Select an option" at bounding box center [309, 89] width 7 height 7
click at [354, 112] on span "Select an option" at bounding box center [355, 111] width 7 height 7
click at [354, 112] on input "Select an option" at bounding box center [355, 111] width 7 height 7
click at [412, 133] on span "Select an option" at bounding box center [410, 133] width 7 height 7
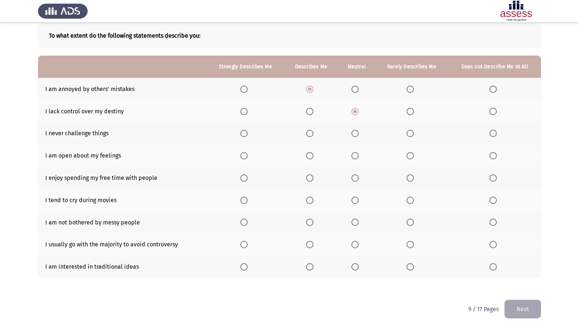
click at [412, 133] on input "Select an option" at bounding box center [410, 133] width 7 height 7
click at [311, 158] on span "Select an option" at bounding box center [309, 155] width 7 height 7
click at [311, 158] on input "Select an option" at bounding box center [309, 155] width 7 height 7
click at [310, 179] on span "Select an option" at bounding box center [309, 177] width 7 height 7
click at [310, 179] on input "Select an option" at bounding box center [309, 177] width 7 height 7
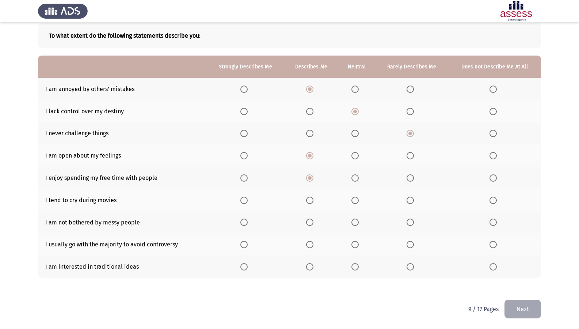
click at [409, 201] on span "Select an option" at bounding box center [410, 200] width 7 height 7
click at [409, 201] on input "Select an option" at bounding box center [410, 200] width 7 height 7
click at [410, 221] on span "Select an option" at bounding box center [410, 222] width 7 height 7
click at [410, 221] on input "Select an option" at bounding box center [410, 222] width 7 height 7
click at [355, 267] on span "Select an option" at bounding box center [355, 266] width 7 height 7
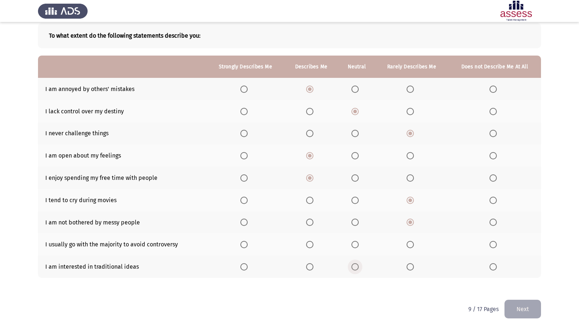
click at [355, 267] on input "Select an option" at bounding box center [355, 266] width 7 height 7
click at [411, 246] on span "Select an option" at bounding box center [410, 244] width 7 height 7
click at [411, 246] on input "Select an option" at bounding box center [410, 244] width 7 height 7
click at [518, 283] on button "Next" at bounding box center [523, 309] width 37 height 19
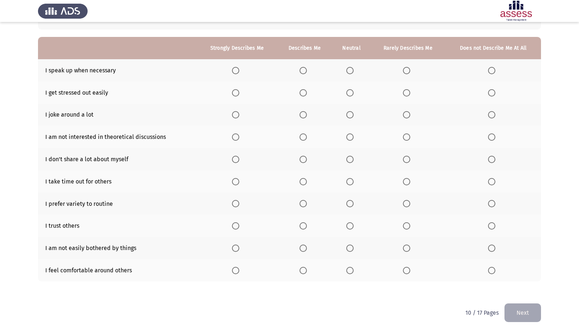
scroll to position [61, 0]
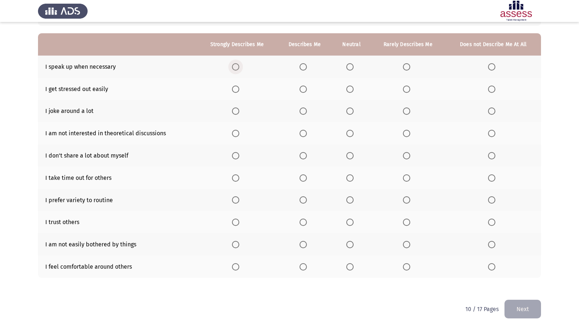
click at [236, 68] on span "Select an option" at bounding box center [235, 66] width 7 height 7
click at [236, 68] on input "Select an option" at bounding box center [235, 66] width 7 height 7
click at [307, 89] on span "Select an option" at bounding box center [303, 89] width 7 height 7
click at [307, 89] on input "Select an option" at bounding box center [303, 89] width 7 height 7
click at [237, 114] on span "Select an option" at bounding box center [235, 110] width 7 height 7
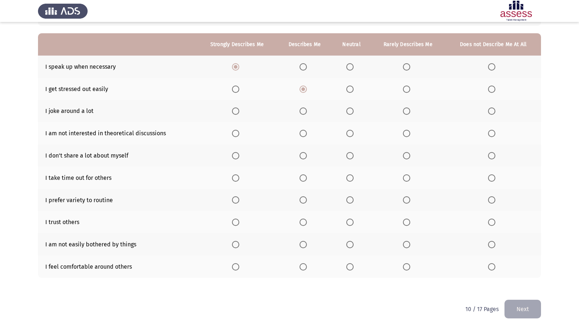
click at [237, 114] on input "Select an option" at bounding box center [235, 110] width 7 height 7
click at [496, 133] on label "Select an option" at bounding box center [493, 133] width 10 height 7
click at [496, 133] on input "Select an option" at bounding box center [491, 133] width 7 height 7
click at [407, 133] on span "Select an option" at bounding box center [406, 133] width 7 height 7
click at [407, 133] on input "Select an option" at bounding box center [406, 133] width 7 height 7
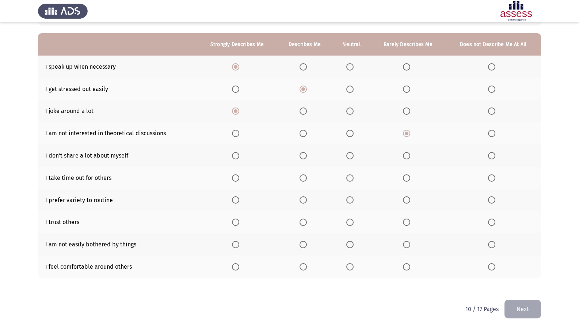
click at [305, 156] on span "Select an option" at bounding box center [303, 155] width 7 height 7
click at [305, 156] on input "Select an option" at bounding box center [303, 155] width 7 height 7
click at [235, 180] on span "Select an option" at bounding box center [235, 177] width 7 height 7
click at [235, 180] on input "Select an option" at bounding box center [235, 177] width 7 height 7
click at [353, 200] on span "Select an option" at bounding box center [350, 199] width 7 height 7
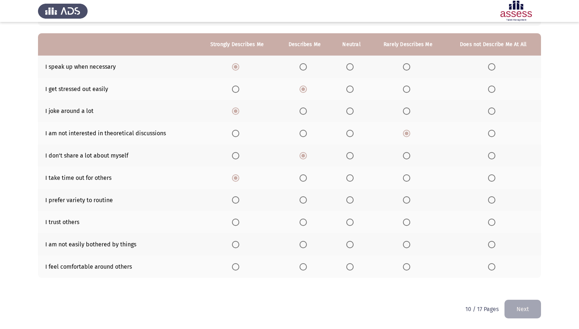
click at [353, 200] on input "Select an option" at bounding box center [350, 199] width 7 height 7
click at [404, 223] on span "Select an option" at bounding box center [406, 222] width 7 height 7
click at [404, 223] on input "Select an option" at bounding box center [406, 222] width 7 height 7
click at [305, 244] on span "Select an option" at bounding box center [303, 244] width 7 height 7
click at [305, 244] on input "Select an option" at bounding box center [303, 244] width 7 height 7
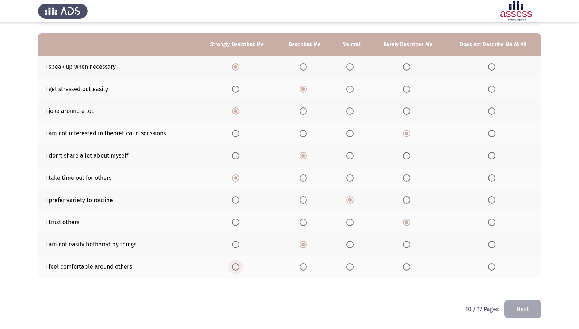
click at [234, 266] on span "Select an option" at bounding box center [235, 266] width 7 height 7
click at [234, 266] on input "Select an option" at bounding box center [235, 266] width 7 height 7
click at [302, 268] on span "Select an option" at bounding box center [303, 266] width 7 height 7
click at [302, 268] on input "Select an option" at bounding box center [303, 266] width 7 height 7
click at [527, 283] on button "Next" at bounding box center [523, 309] width 37 height 19
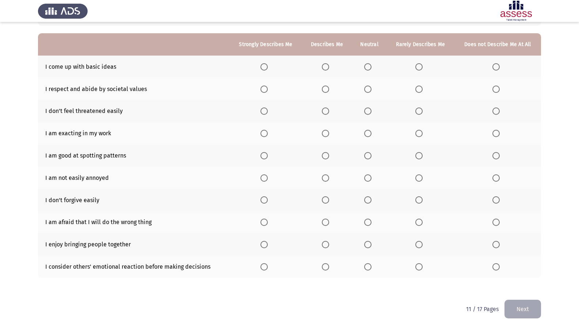
click at [419, 66] on span "Select an option" at bounding box center [419, 66] width 7 height 7
click at [419, 66] on input "Select an option" at bounding box center [419, 66] width 7 height 7
click at [327, 90] on span "Select an option" at bounding box center [325, 89] width 7 height 7
click at [327, 90] on input "Select an option" at bounding box center [325, 89] width 7 height 7
click at [327, 110] on span "Select an option" at bounding box center [325, 110] width 7 height 7
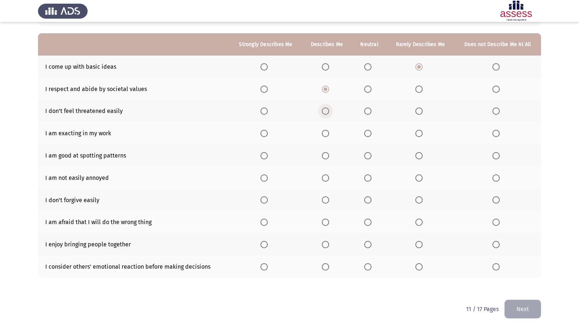
click at [327, 110] on input "Select an option" at bounding box center [325, 110] width 7 height 7
click at [325, 132] on span "Select an option" at bounding box center [325, 133] width 7 height 7
click at [325, 132] on input "Select an option" at bounding box center [325, 133] width 7 height 7
click at [326, 156] on span "Select an option" at bounding box center [326, 156] width 0 height 0
click at [326, 155] on input "Select an option" at bounding box center [325, 155] width 7 height 7
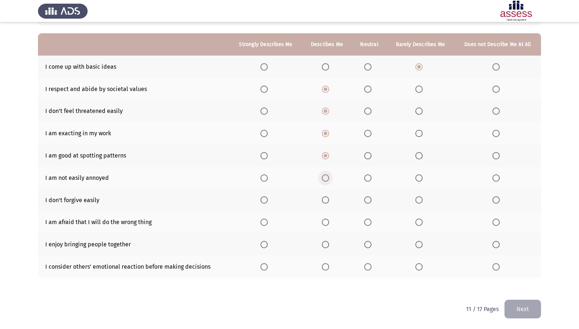
click at [323, 175] on span "Select an option" at bounding box center [325, 177] width 7 height 7
click at [323, 175] on input "Select an option" at bounding box center [325, 177] width 7 height 7
click at [264, 200] on span "Select an option" at bounding box center [264, 199] width 7 height 7
click at [264, 200] on input "Select an option" at bounding box center [264, 199] width 7 height 7
click at [368, 222] on span "Select an option" at bounding box center [367, 222] width 7 height 7
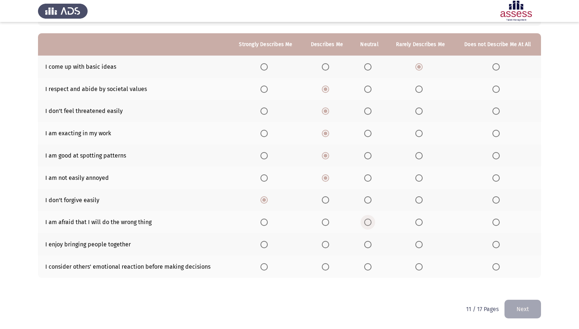
click at [368, 222] on input "Select an option" at bounding box center [367, 222] width 7 height 7
click at [329, 247] on span "Select an option" at bounding box center [325, 244] width 7 height 7
click at [329, 247] on input "Select an option" at bounding box center [325, 244] width 7 height 7
click at [327, 267] on span "Select an option" at bounding box center [325, 266] width 7 height 7
click at [327, 267] on input "Select an option" at bounding box center [325, 266] width 7 height 7
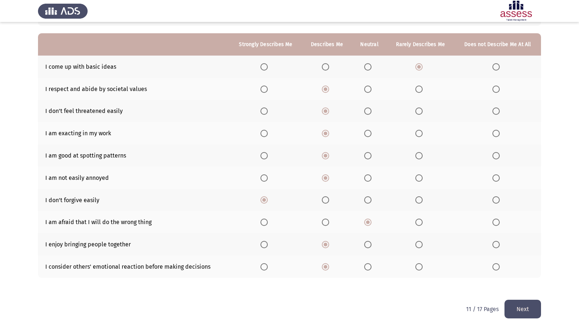
click at [530, 283] on button "Next" at bounding box center [523, 309] width 37 height 19
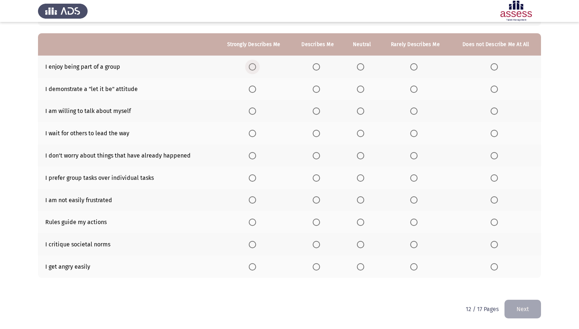
click at [255, 69] on span "Select an option" at bounding box center [252, 66] width 7 height 7
click at [255, 69] on input "Select an option" at bounding box center [252, 66] width 7 height 7
click at [317, 65] on span "Select an option" at bounding box center [316, 66] width 7 height 7
click at [317, 65] on input "Select an option" at bounding box center [316, 66] width 7 height 7
click at [251, 91] on span "Select an option" at bounding box center [252, 89] width 7 height 7
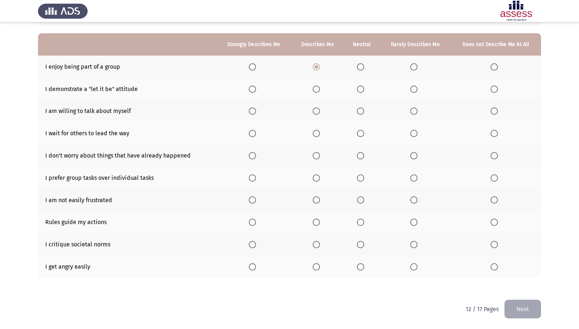
click at [251, 91] on input "Select an option" at bounding box center [252, 89] width 7 height 7
click at [254, 111] on span "Select an option" at bounding box center [252, 110] width 7 height 7
click at [254, 111] on input "Select an option" at bounding box center [252, 110] width 7 height 7
click at [494, 133] on span "Select an option" at bounding box center [494, 133] width 7 height 7
click at [494, 133] on input "Select an option" at bounding box center [494, 133] width 7 height 7
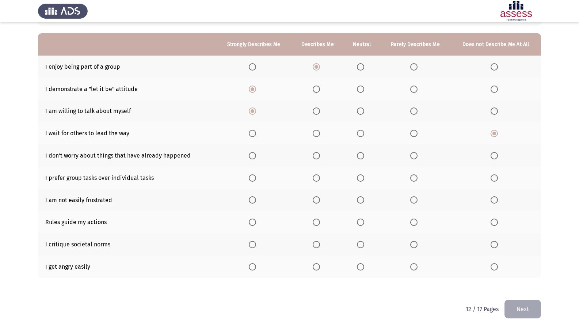
click at [256, 155] on span "Select an option" at bounding box center [252, 155] width 7 height 7
click at [256, 155] on input "Select an option" at bounding box center [252, 155] width 7 height 7
click at [357, 181] on th at bounding box center [362, 178] width 36 height 22
click at [360, 180] on span "Select an option" at bounding box center [360, 177] width 7 height 7
click at [360, 180] on input "Select an option" at bounding box center [360, 177] width 7 height 7
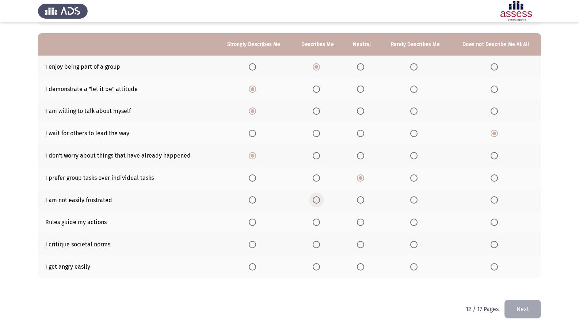
click at [316, 201] on span "Select an option" at bounding box center [316, 199] width 7 height 7
click at [316, 201] on input "Select an option" at bounding box center [316, 199] width 7 height 7
click at [415, 223] on span "Select an option" at bounding box center [414, 222] width 7 height 7
click at [415, 223] on input "Select an option" at bounding box center [414, 222] width 7 height 7
click at [319, 246] on span "Select an option" at bounding box center [316, 244] width 7 height 7
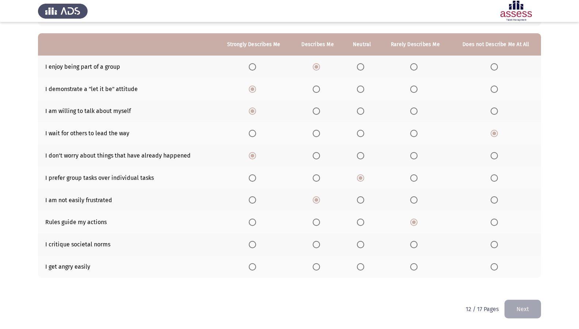
click at [319, 246] on input "Select an option" at bounding box center [316, 244] width 7 height 7
click at [415, 267] on span "Select an option" at bounding box center [414, 266] width 7 height 7
click at [415, 267] on input "Select an option" at bounding box center [414, 266] width 7 height 7
click at [535, 283] on button "Next" at bounding box center [523, 309] width 37 height 19
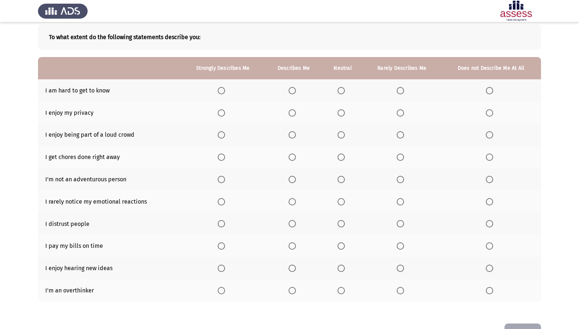
scroll to position [24, 0]
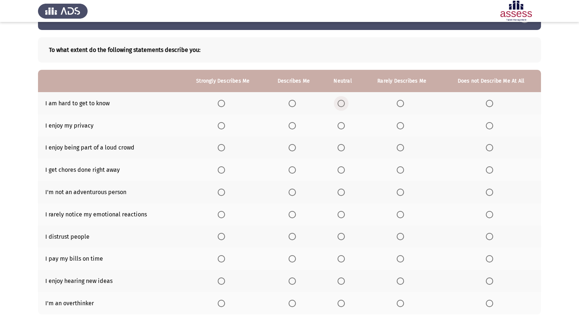
click at [341, 105] on span "Select an option" at bounding box center [341, 103] width 7 height 7
click at [341, 105] on input "Select an option" at bounding box center [341, 103] width 7 height 7
click at [292, 129] on th at bounding box center [294, 125] width 58 height 22
click at [292, 127] on span "Select an option" at bounding box center [292, 125] width 7 height 7
click at [292, 127] on input "Select an option" at bounding box center [292, 125] width 7 height 7
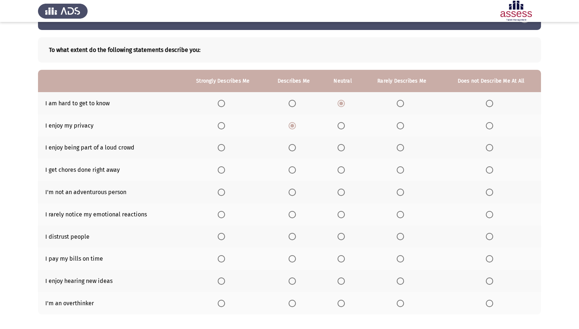
click at [220, 149] on span "Select an option" at bounding box center [221, 147] width 7 height 7
click at [220, 149] on input "Select an option" at bounding box center [221, 147] width 7 height 7
click at [224, 173] on span "Select an option" at bounding box center [221, 169] width 7 height 7
click at [224, 173] on input "Select an option" at bounding box center [221, 169] width 7 height 7
click at [492, 194] on span "Select an option" at bounding box center [489, 192] width 7 height 7
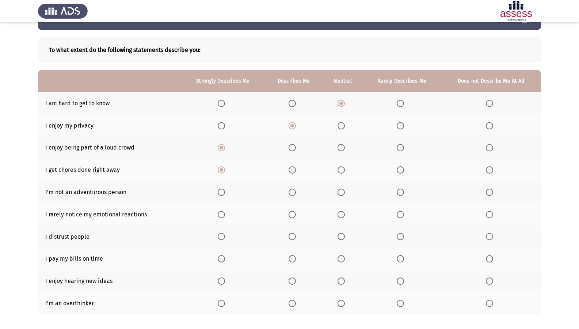
click at [492, 194] on input "Select an option" at bounding box center [489, 192] width 7 height 7
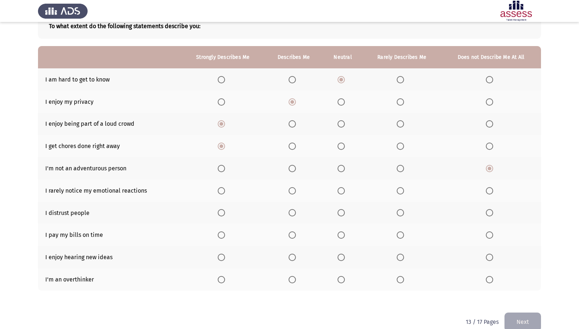
scroll to position [61, 0]
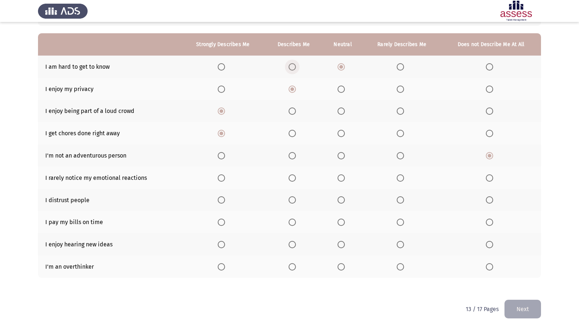
click at [292, 67] on span "Select an option" at bounding box center [292, 67] width 0 height 0
click at [292, 67] on input "Select an option" at bounding box center [292, 66] width 7 height 7
click at [397, 178] on span "Select an option" at bounding box center [400, 177] width 7 height 7
click at [397, 178] on input "Select an option" at bounding box center [400, 177] width 7 height 7
click at [289, 200] on span "Select an option" at bounding box center [292, 199] width 7 height 7
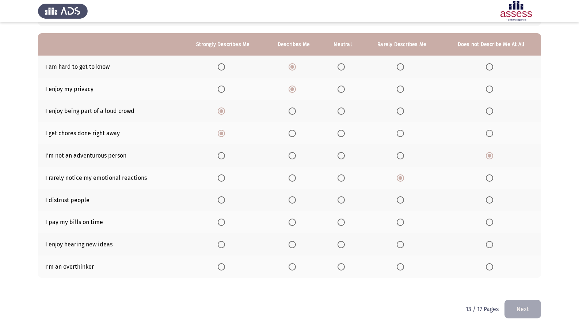
click at [289, 200] on input "Select an option" at bounding box center [292, 199] width 7 height 7
click at [225, 223] on span "Select an option" at bounding box center [221, 222] width 7 height 7
click at [225, 223] on input "Select an option" at bounding box center [221, 222] width 7 height 7
click at [224, 245] on span "Select an option" at bounding box center [221, 244] width 7 height 7
click at [224, 245] on input "Select an option" at bounding box center [221, 244] width 7 height 7
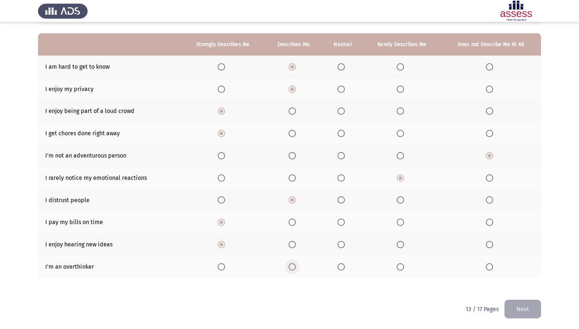
click at [291, 266] on span "Select an option" at bounding box center [292, 266] width 7 height 7
click at [291, 266] on input "Select an option" at bounding box center [292, 266] width 7 height 7
click at [532, 283] on button "Next" at bounding box center [523, 309] width 37 height 19
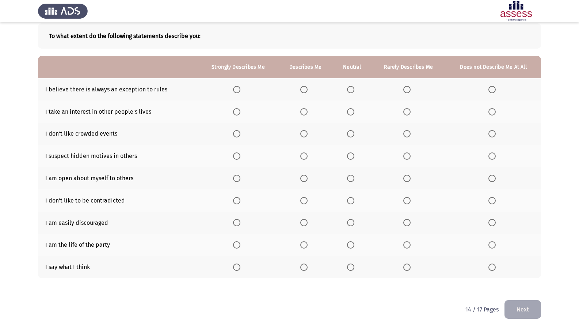
scroll to position [38, 0]
click at [300, 90] on span "Select an option" at bounding box center [303, 89] width 7 height 7
click at [300, 90] on input "Select an option" at bounding box center [303, 89] width 7 height 7
click at [407, 111] on span "Select an option" at bounding box center [407, 111] width 7 height 7
click at [407, 111] on input "Select an option" at bounding box center [407, 111] width 7 height 7
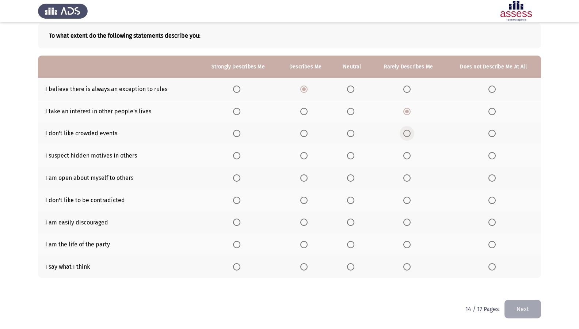
click at [412, 131] on label "Select an option" at bounding box center [409, 133] width 10 height 7
click at [411, 131] on input "Select an option" at bounding box center [407, 133] width 7 height 7
click at [308, 157] on label "Select an option" at bounding box center [305, 155] width 10 height 7
click at [308, 157] on input "Select an option" at bounding box center [303, 155] width 7 height 7
click at [407, 176] on span "Select an option" at bounding box center [407, 177] width 7 height 7
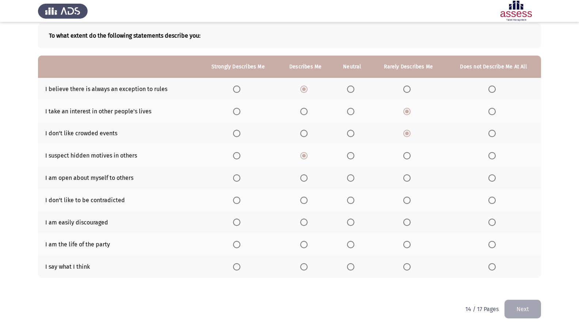
click at [407, 176] on input "Select an option" at bounding box center [407, 177] width 7 height 7
click at [412, 201] on label "Select an option" at bounding box center [409, 200] width 10 height 7
click at [411, 201] on input "Select an option" at bounding box center [407, 200] width 7 height 7
click at [490, 224] on span "Select an option" at bounding box center [492, 222] width 7 height 7
click at [490, 224] on input "Select an option" at bounding box center [492, 222] width 7 height 7
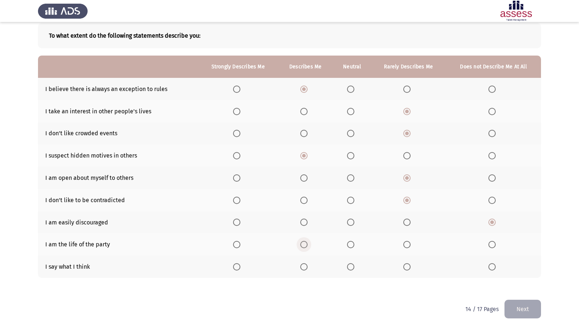
click at [304, 246] on span "Select an option" at bounding box center [303, 244] width 7 height 7
click at [304, 246] on input "Select an option" at bounding box center [303, 244] width 7 height 7
click at [350, 266] on span "Select an option" at bounding box center [350, 266] width 7 height 7
click at [350, 266] on input "Select an option" at bounding box center [350, 266] width 7 height 7
click at [521, 283] on button "Next" at bounding box center [523, 309] width 37 height 19
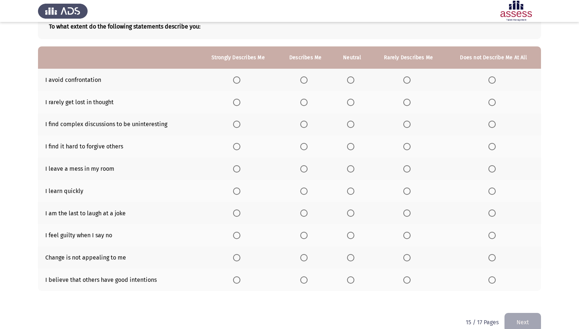
scroll to position [24, 0]
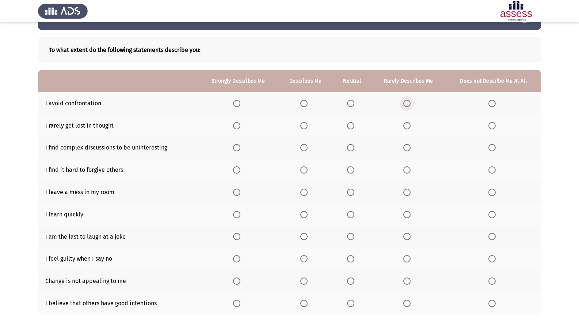
click at [408, 105] on span "Select an option" at bounding box center [407, 103] width 7 height 7
click at [408, 105] on input "Select an option" at bounding box center [407, 103] width 7 height 7
click at [492, 103] on span "Select an option" at bounding box center [492, 103] width 7 height 7
click at [492, 103] on input "Select an option" at bounding box center [492, 103] width 7 height 7
click at [411, 126] on span "Select an option" at bounding box center [407, 125] width 7 height 7
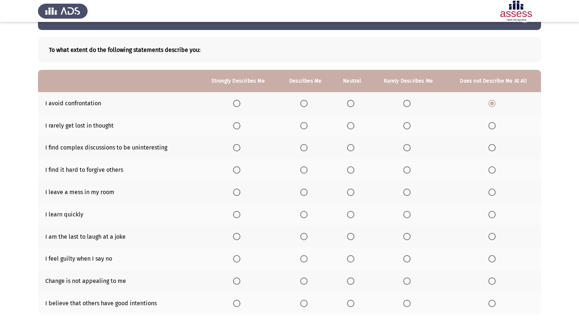
click at [411, 126] on input "Select an option" at bounding box center [407, 125] width 7 height 7
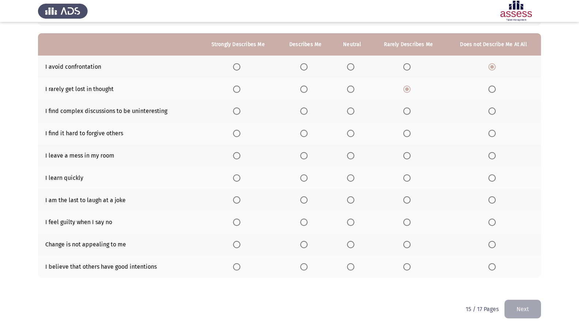
click at [348, 112] on span "Select an option" at bounding box center [350, 110] width 7 height 7
click at [348, 112] on input "Select an option" at bounding box center [350, 110] width 7 height 7
click at [239, 133] on span "Select an option" at bounding box center [236, 133] width 7 height 7
click at [239, 133] on input "Select an option" at bounding box center [236, 133] width 7 height 7
click at [309, 134] on label "Select an option" at bounding box center [305, 133] width 10 height 7
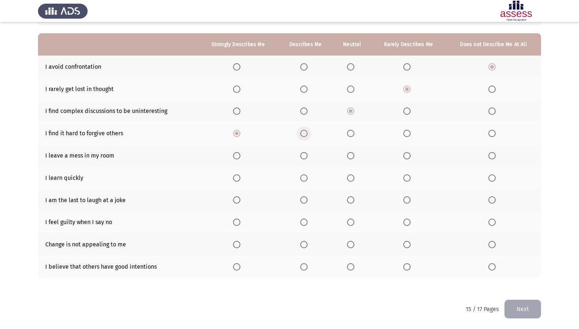
click at [308, 134] on input "Select an option" at bounding box center [303, 133] width 7 height 7
click at [408, 158] on span "Select an option" at bounding box center [407, 155] width 7 height 7
click at [408, 158] on input "Select an option" at bounding box center [407, 155] width 7 height 7
click at [407, 113] on span "Select an option" at bounding box center [407, 110] width 7 height 7
click at [407, 113] on input "Select an option" at bounding box center [407, 110] width 7 height 7
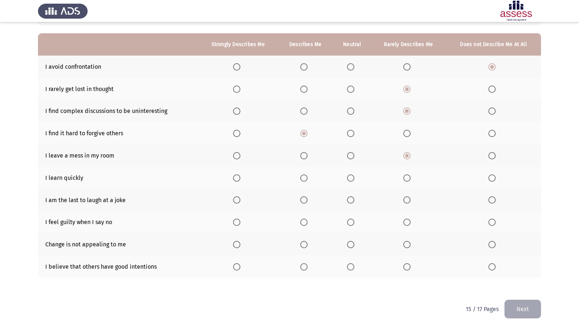
click at [241, 179] on span "Select an option" at bounding box center [236, 177] width 7 height 7
click at [241, 179] on input "Select an option" at bounding box center [236, 177] width 7 height 7
click at [239, 201] on span "Select an option" at bounding box center [236, 199] width 7 height 7
click at [239, 201] on input "Select an option" at bounding box center [236, 199] width 7 height 7
click at [302, 201] on span "Select an option" at bounding box center [303, 199] width 7 height 7
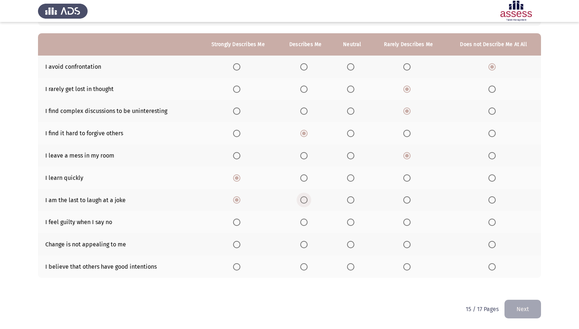
click at [302, 201] on input "Select an option" at bounding box center [303, 199] width 7 height 7
click at [349, 223] on span "Select an option" at bounding box center [350, 222] width 7 height 7
click at [349, 223] on input "Select an option" at bounding box center [350, 222] width 7 height 7
click at [402, 224] on th at bounding box center [408, 222] width 75 height 22
click at [409, 224] on span "Select an option" at bounding box center [407, 222] width 7 height 7
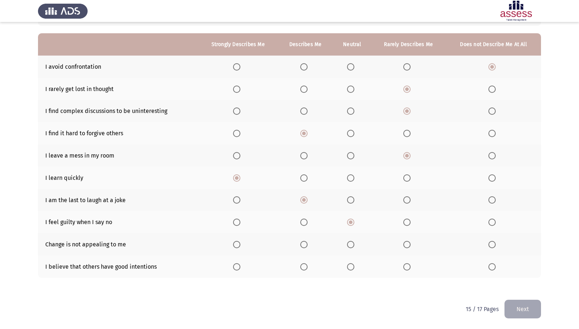
click at [409, 224] on input "Select an option" at bounding box center [407, 222] width 7 height 7
click at [410, 243] on span "Select an option" at bounding box center [407, 244] width 7 height 7
click at [410, 243] on input "Select an option" at bounding box center [407, 244] width 7 height 7
click at [350, 268] on span "Select an option" at bounding box center [350, 266] width 7 height 7
click at [350, 268] on input "Select an option" at bounding box center [350, 266] width 7 height 7
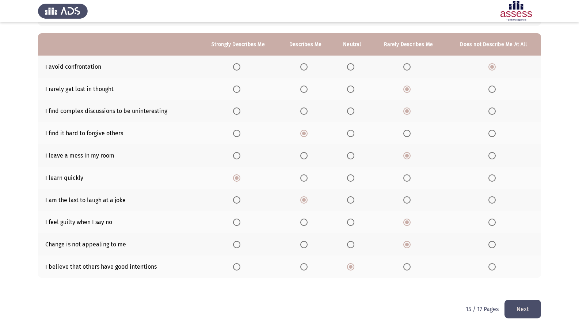
click at [523, 283] on button "Next" at bounding box center [523, 309] width 37 height 19
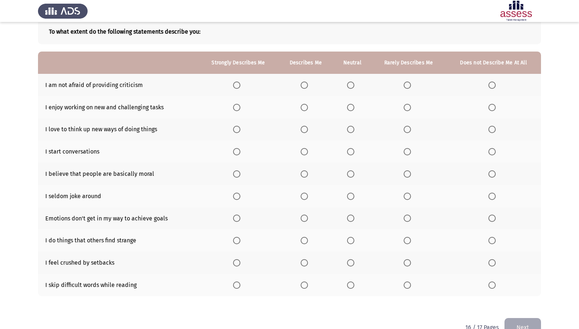
scroll to position [24, 0]
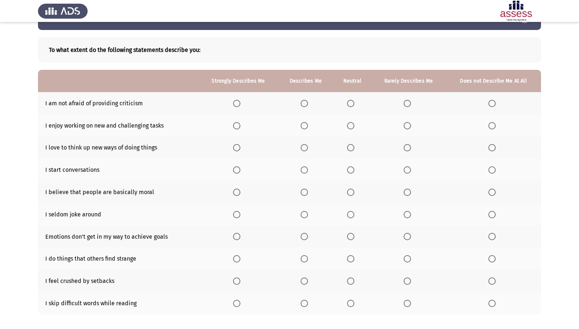
click at [305, 107] on span "Select an option" at bounding box center [304, 103] width 7 height 7
click at [305, 107] on input "Select an option" at bounding box center [304, 103] width 7 height 7
click at [241, 126] on span "Select an option" at bounding box center [236, 125] width 7 height 7
click at [241, 126] on input "Select an option" at bounding box center [236, 125] width 7 height 7
click at [239, 149] on span "Select an option" at bounding box center [236, 147] width 7 height 7
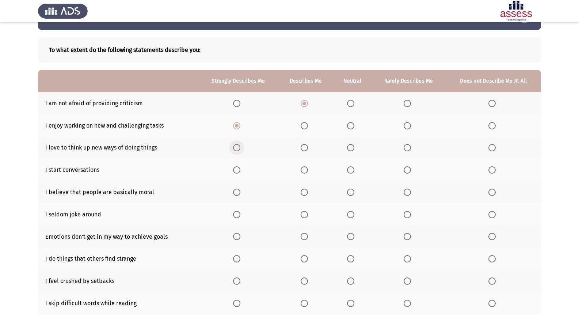
click at [239, 149] on input "Select an option" at bounding box center [236, 147] width 7 height 7
click at [243, 169] on label "Select an option" at bounding box center [238, 169] width 10 height 7
click at [241, 169] on input "Select an option" at bounding box center [236, 169] width 7 height 7
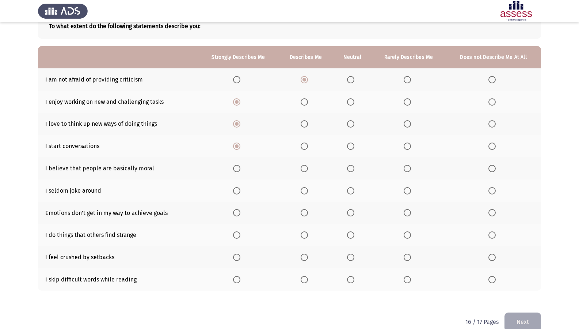
scroll to position [61, 0]
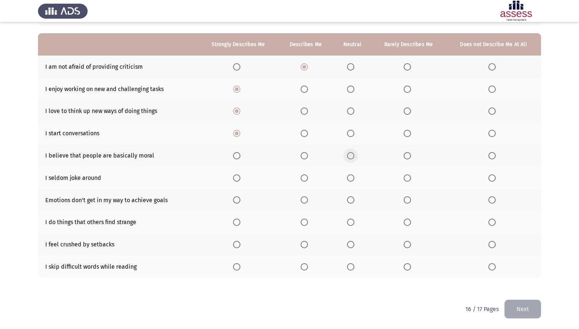
click at [352, 156] on span "Select an option" at bounding box center [350, 155] width 7 height 7
click at [352, 156] on input "Select an option" at bounding box center [350, 155] width 7 height 7
click at [409, 178] on span "Select an option" at bounding box center [407, 177] width 7 height 7
click at [409, 178] on input "Select an option" at bounding box center [407, 177] width 7 height 7
click at [305, 200] on span "Select an option" at bounding box center [304, 199] width 7 height 7
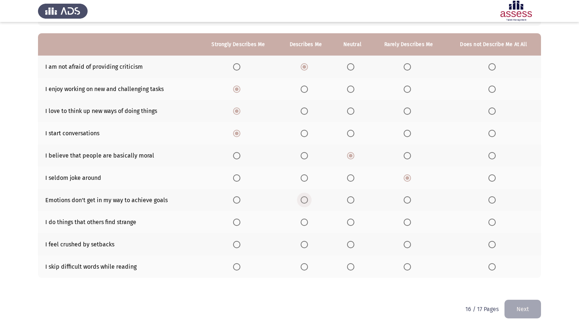
click at [305, 200] on input "Select an option" at bounding box center [304, 199] width 7 height 7
click at [355, 223] on span "Select an option" at bounding box center [350, 222] width 7 height 7
click at [355, 223] on input "Select an option" at bounding box center [350, 222] width 7 height 7
click at [351, 246] on span "Select an option" at bounding box center [350, 244] width 7 height 7
click at [351, 246] on input "Select an option" at bounding box center [350, 244] width 7 height 7
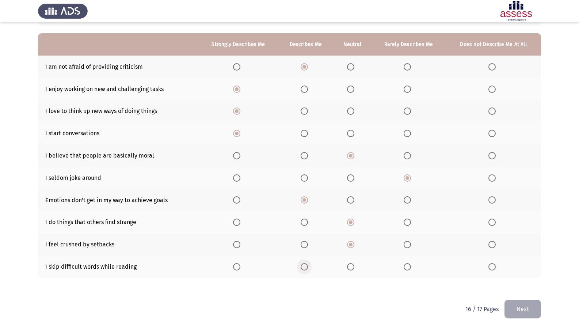
click at [303, 268] on span "Select an option" at bounding box center [304, 266] width 7 height 7
click at [303, 268] on input "Select an option" at bounding box center [304, 266] width 7 height 7
click at [526, 283] on button "Next" at bounding box center [523, 309] width 37 height 19
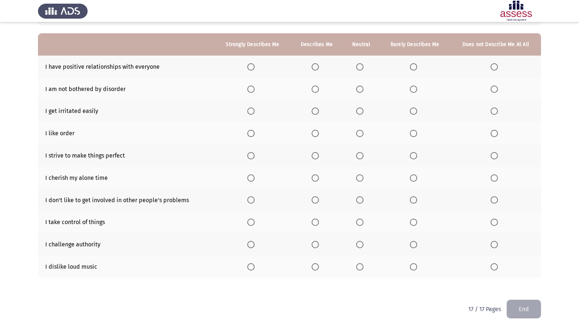
click at [313, 65] on span "Select an option" at bounding box center [315, 66] width 7 height 7
click at [313, 65] on input "Select an option" at bounding box center [315, 66] width 7 height 7
click at [411, 90] on span "Select an option" at bounding box center [413, 89] width 7 height 7
click at [411, 90] on input "Select an option" at bounding box center [413, 89] width 7 height 7
click at [494, 113] on span "Select an option" at bounding box center [494, 110] width 7 height 7
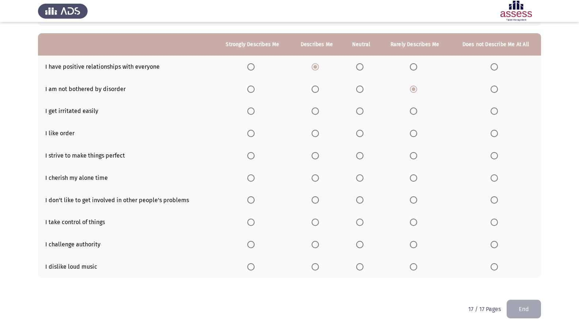
click at [494, 113] on input "Select an option" at bounding box center [494, 110] width 7 height 7
click at [316, 132] on span "Select an option" at bounding box center [315, 133] width 7 height 7
click at [316, 132] on input "Select an option" at bounding box center [315, 133] width 7 height 7
click at [317, 155] on span "Select an option" at bounding box center [315, 155] width 7 height 7
click at [317, 155] on input "Select an option" at bounding box center [315, 155] width 7 height 7
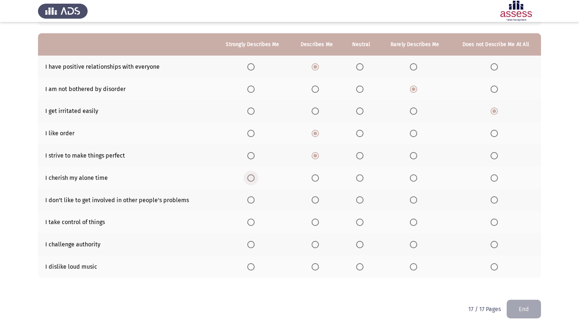
click at [256, 176] on label "Select an option" at bounding box center [252, 177] width 10 height 7
click at [255, 176] on input "Select an option" at bounding box center [250, 177] width 7 height 7
click at [317, 199] on span "Select an option" at bounding box center [315, 199] width 7 height 7
click at [317, 199] on input "Select an option" at bounding box center [315, 199] width 7 height 7
click at [315, 221] on span "Select an option" at bounding box center [315, 222] width 7 height 7
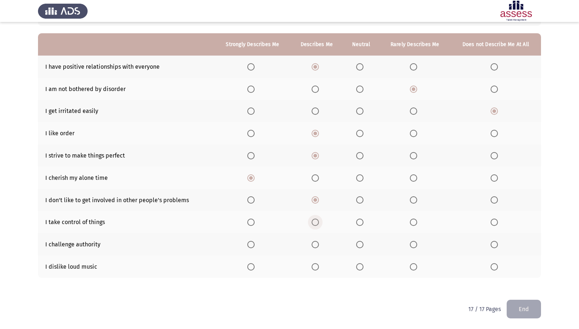
click at [315, 221] on input "Select an option" at bounding box center [315, 222] width 7 height 7
click at [251, 266] on span "Select an option" at bounding box center [250, 266] width 7 height 7
click at [251, 266] on input "Select an option" at bounding box center [250, 266] width 7 height 7
click at [316, 245] on span "Select an option" at bounding box center [315, 244] width 7 height 7
click at [316, 245] on input "Select an option" at bounding box center [315, 244] width 7 height 7
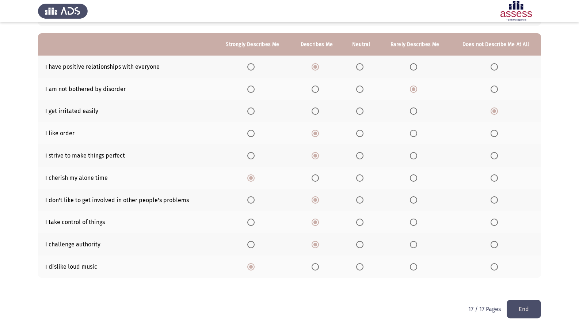
click at [525, 283] on button "End" at bounding box center [524, 309] width 34 height 19
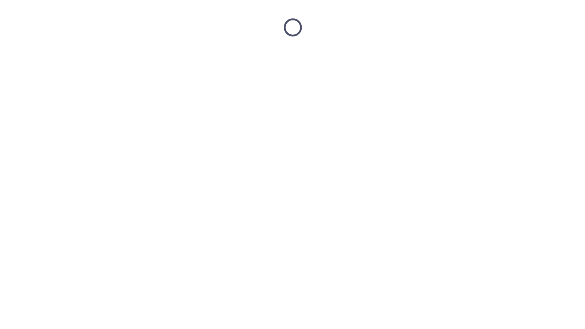
scroll to position [0, 0]
